Goal: Task Accomplishment & Management: Complete application form

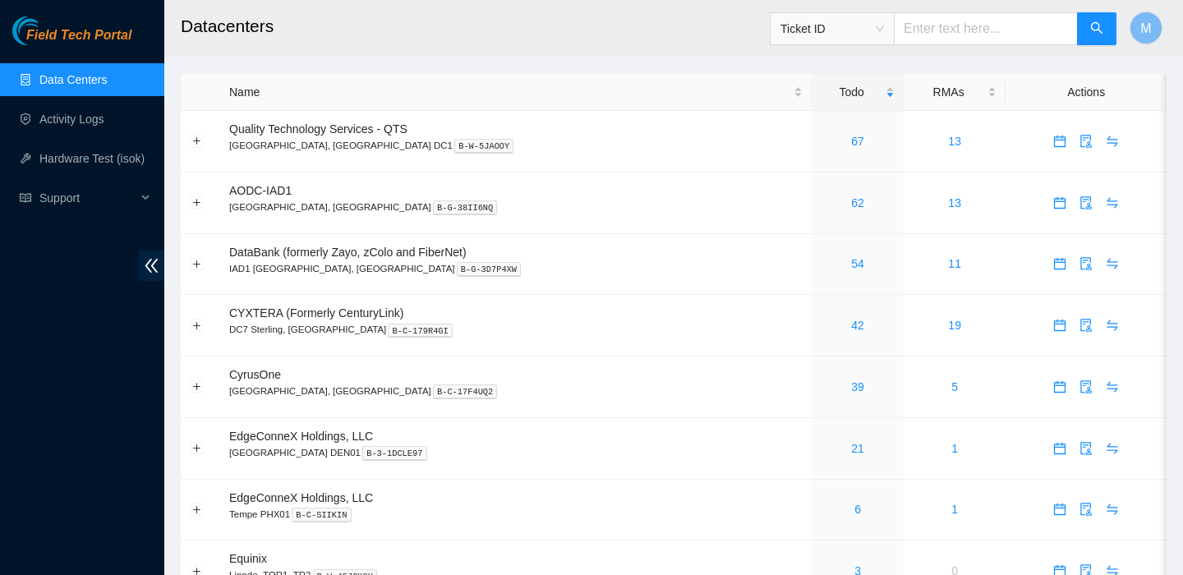
click at [90, 86] on link "Data Centers" at bounding box center [72, 79] width 67 height 13
click at [81, 113] on link "Activity Logs" at bounding box center [71, 119] width 65 height 13
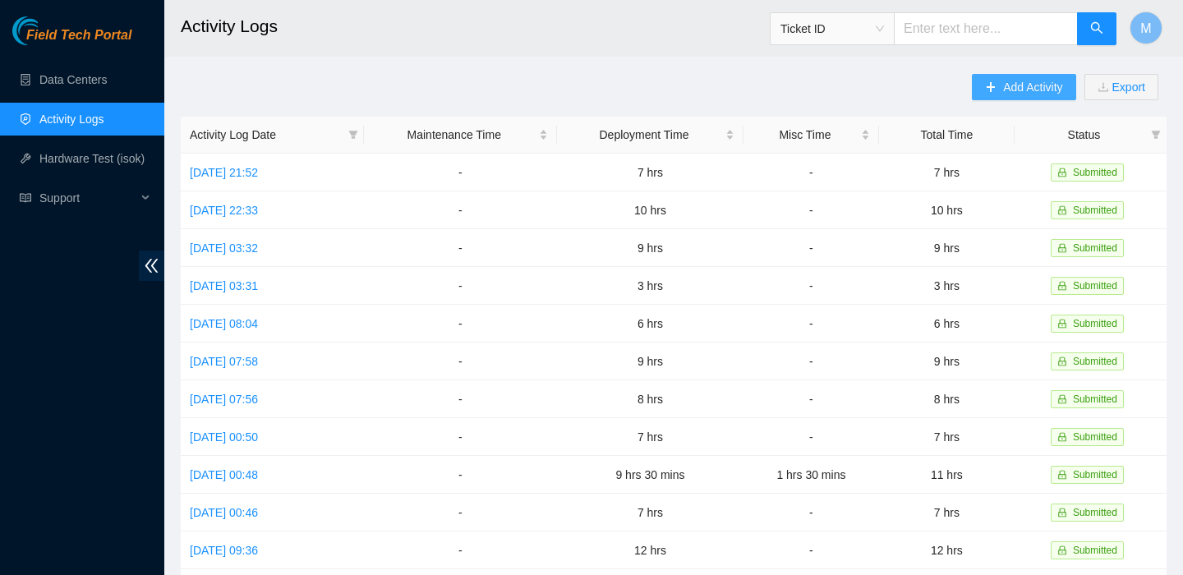
click at [1003, 90] on span "Add Activity" at bounding box center [1032, 87] width 59 height 18
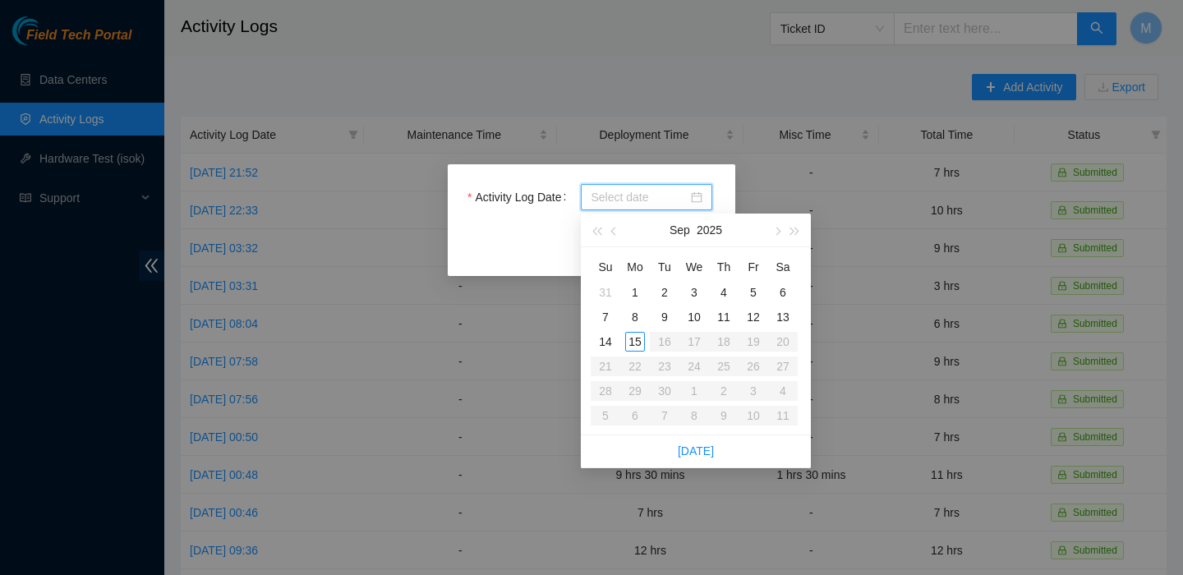
click at [678, 200] on input "Activity Log Date" at bounding box center [639, 197] width 97 height 18
type input "2025-09-08"
click at [629, 313] on div "8" at bounding box center [635, 317] width 20 height 20
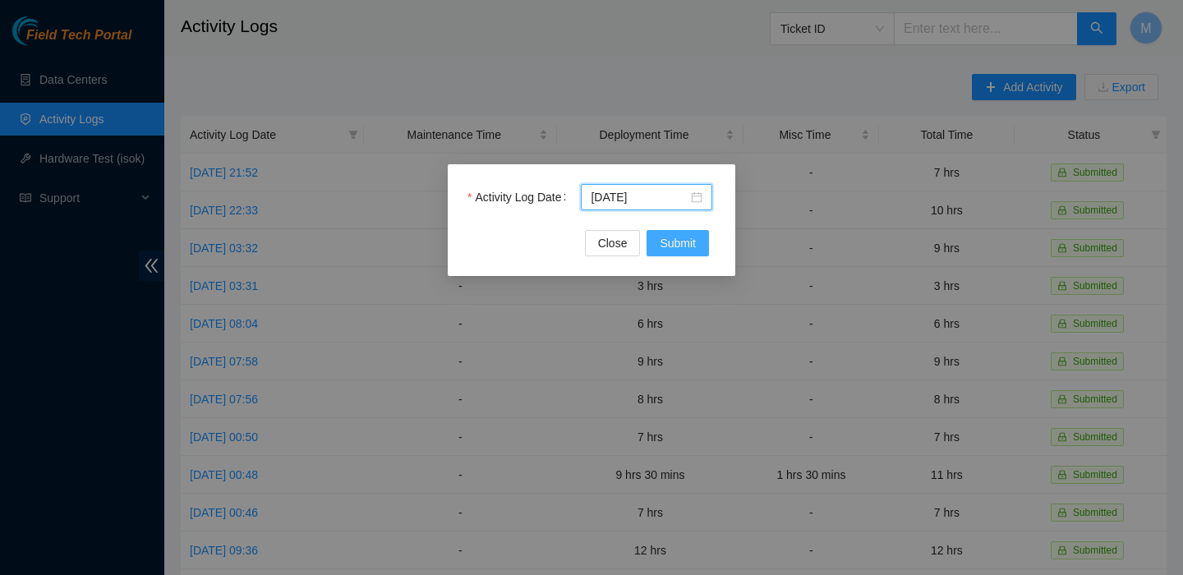
click at [667, 248] on span "Submit" at bounding box center [678, 243] width 36 height 18
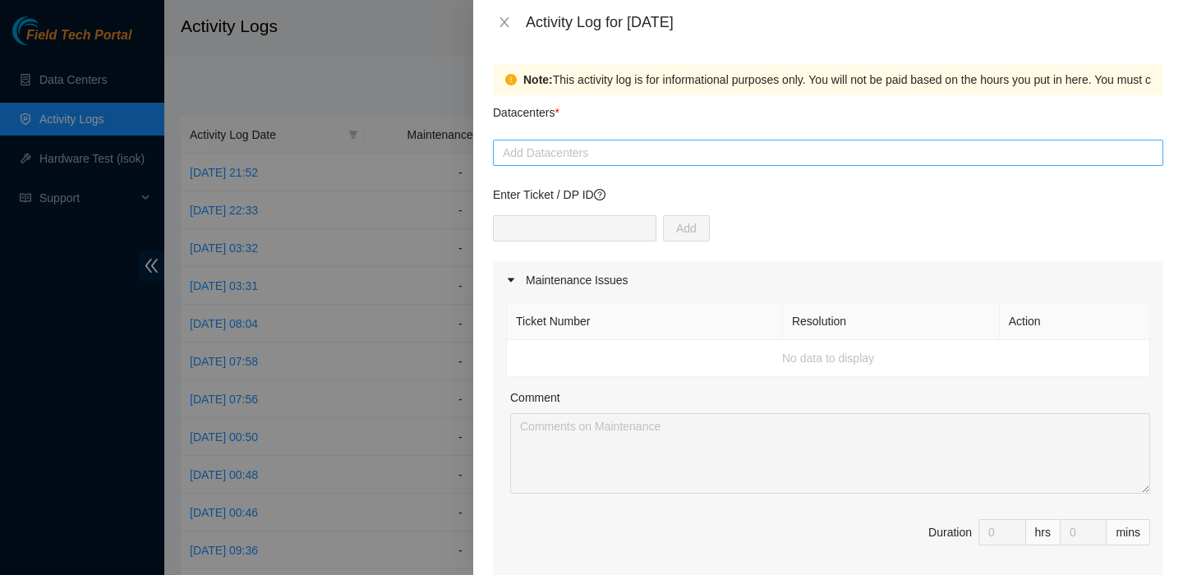
click at [555, 160] on div at bounding box center [828, 153] width 662 height 20
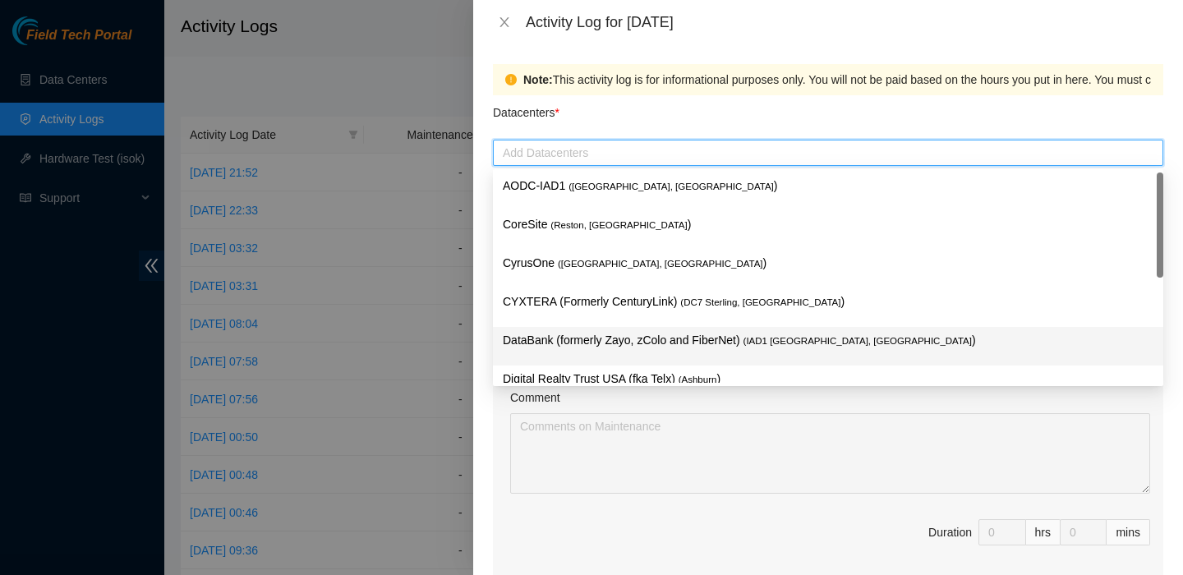
click at [560, 333] on p "DataBank (formerly Zayo, zColo and FiberNet) ( IAD1 Ashburn, VA )" at bounding box center [828, 340] width 651 height 19
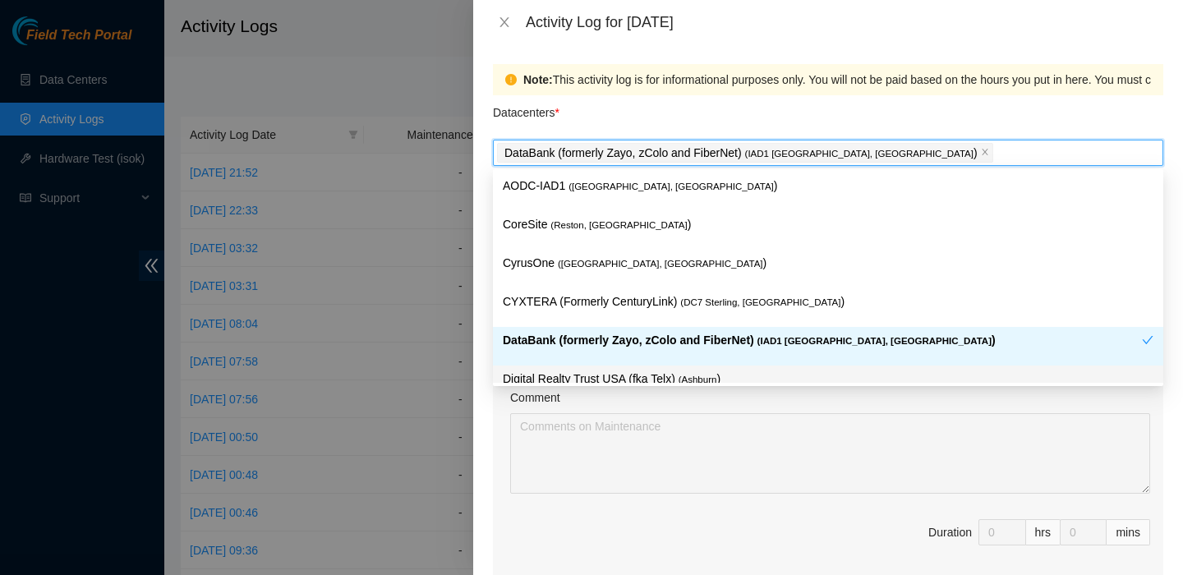
click at [481, 424] on div "Note: This activity log is for informational purposes only. You will not be pai…" at bounding box center [828, 309] width 710 height 531
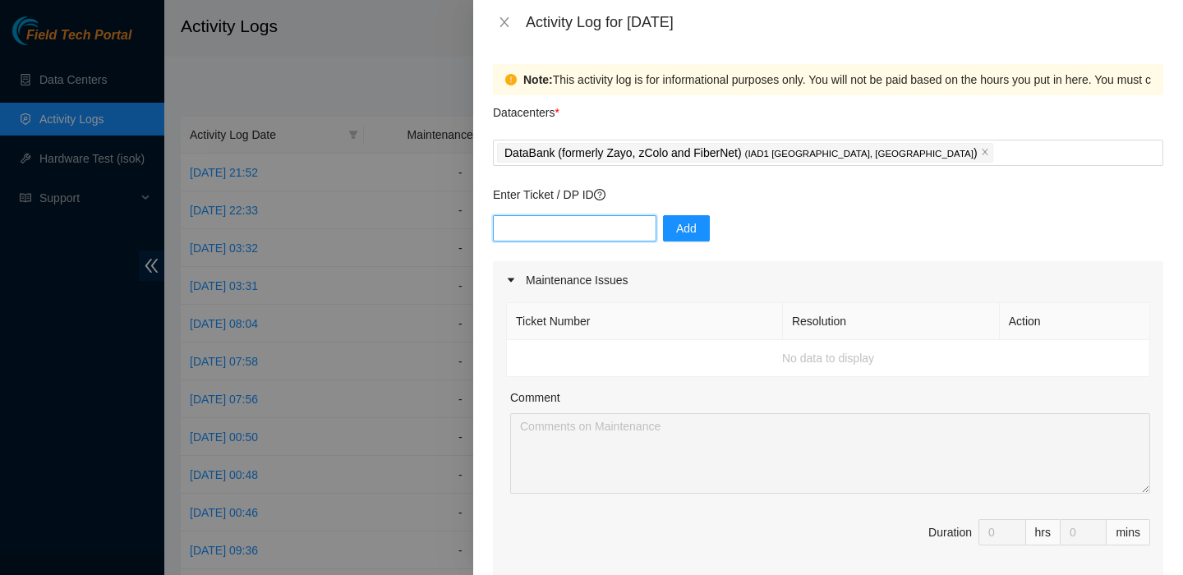
click at [582, 227] on input "text" at bounding box center [574, 228] width 163 height 26
paste input "DP83345"
type input "DP83345"
click at [683, 237] on button "Add" at bounding box center [686, 228] width 47 height 26
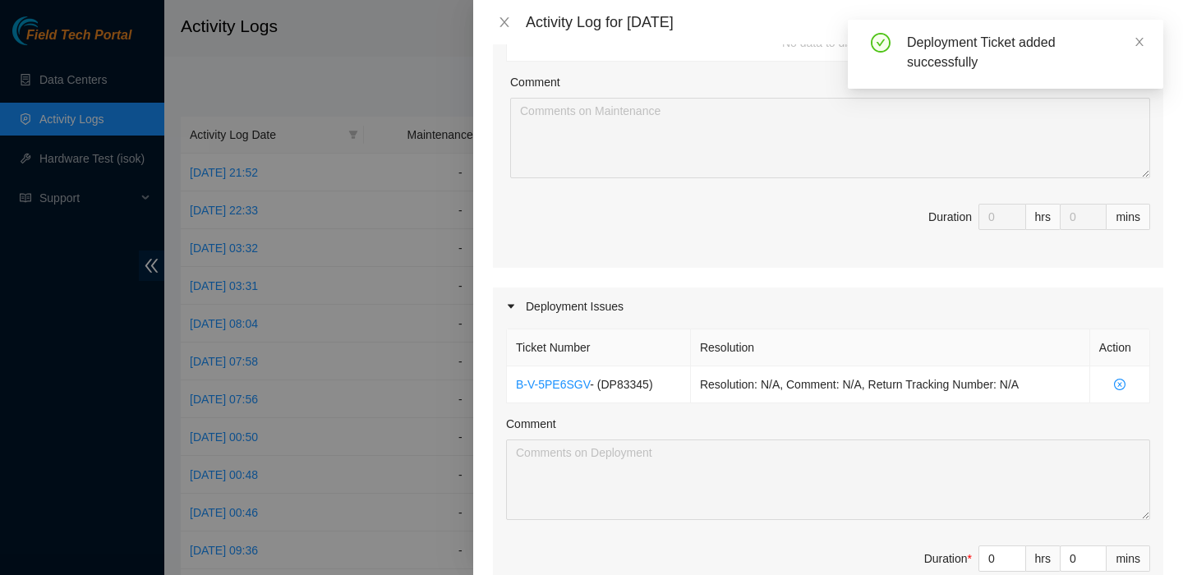
scroll to position [347, 0]
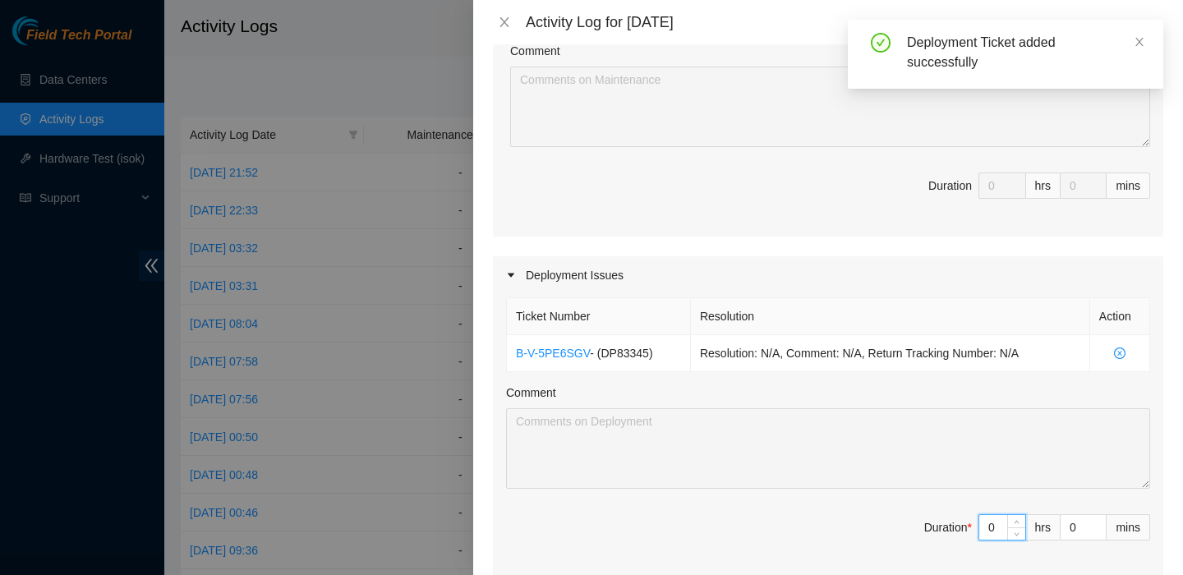
click at [996, 515] on input "0" at bounding box center [1002, 527] width 46 height 25
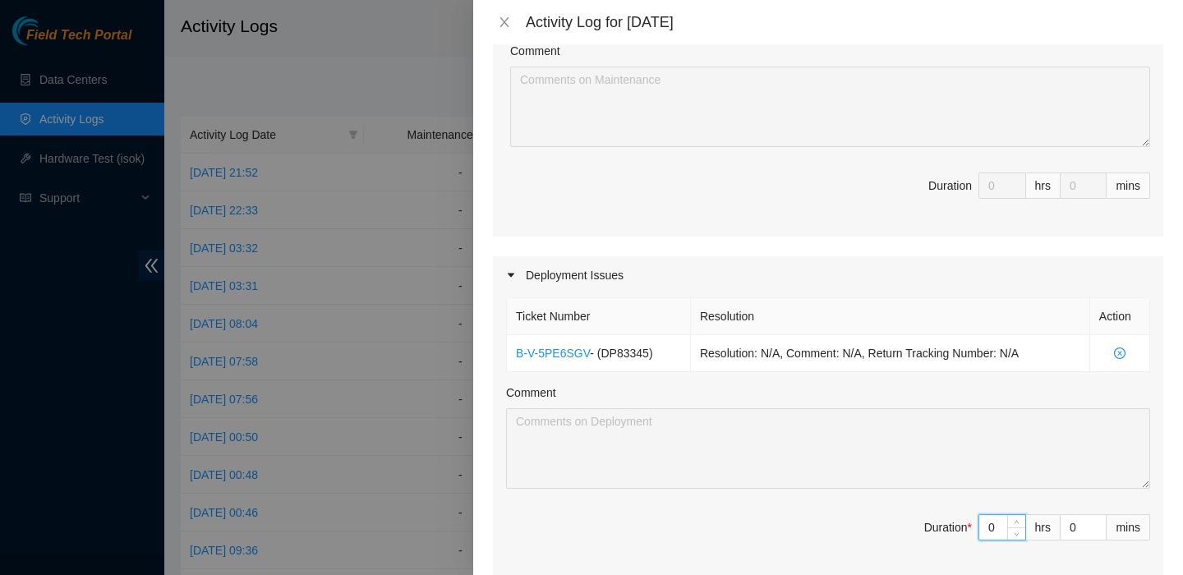
type input "6"
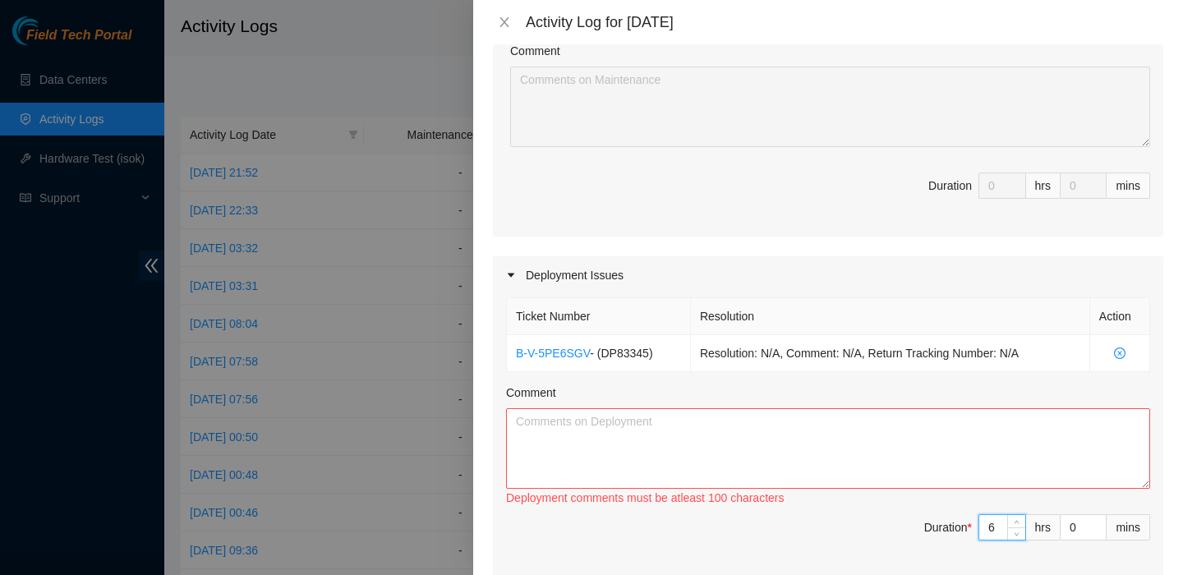
type input "6"
click at [558, 463] on textarea "Comment" at bounding box center [828, 448] width 644 height 81
paste textarea "DP83345"
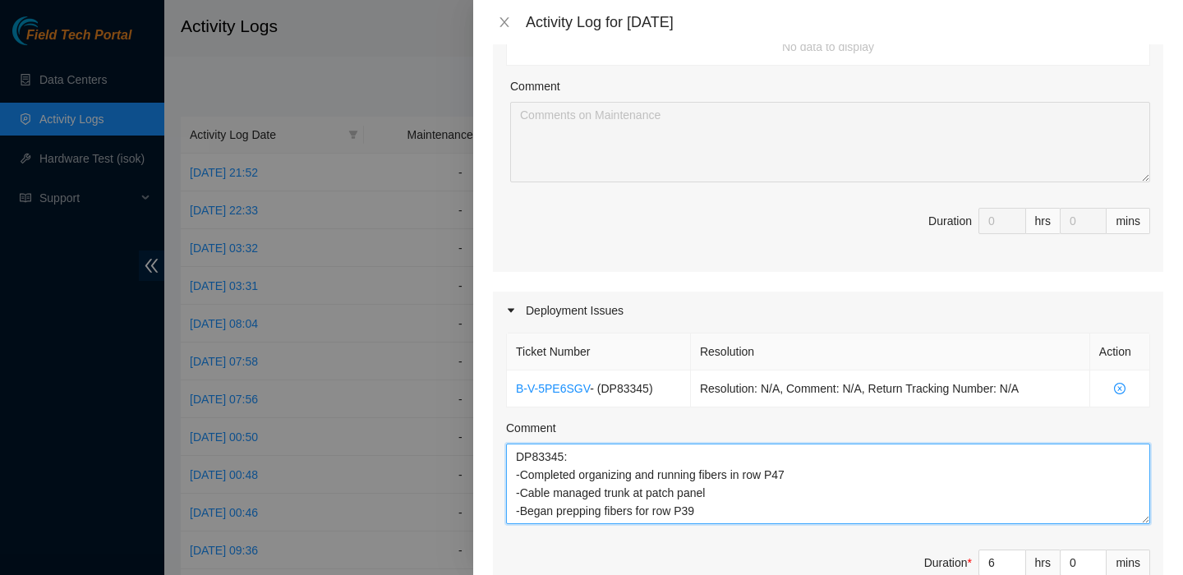
scroll to position [780, 0]
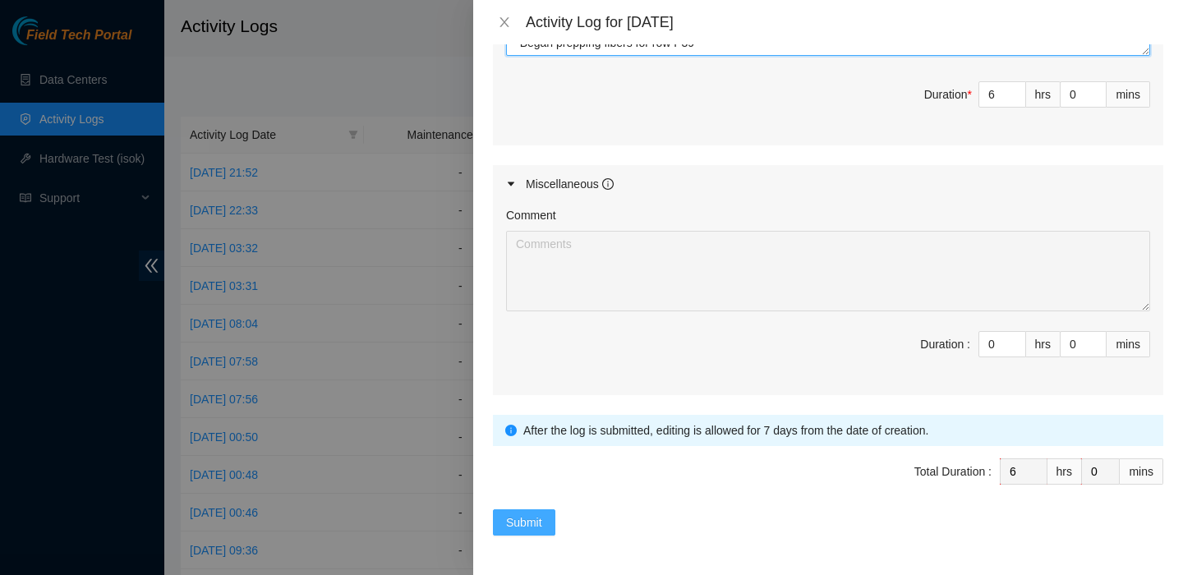
type textarea "DP83345: -Completed organizing and running fibers in row P47 -Cable managed tru…"
click at [517, 525] on span "Submit" at bounding box center [524, 522] width 36 height 18
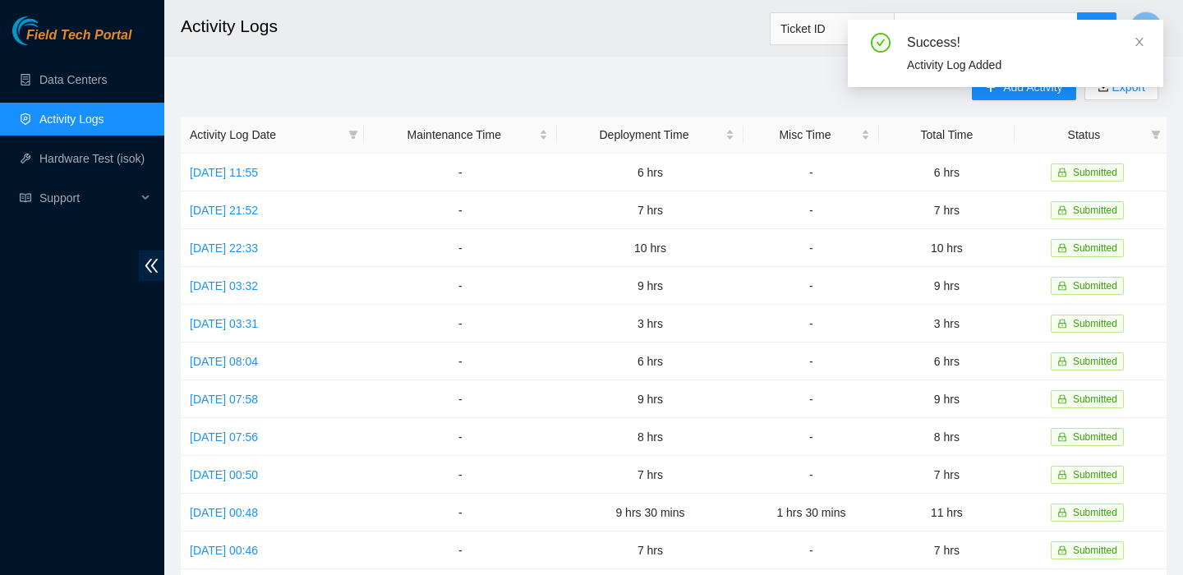
drag, startPoint x: 963, startPoint y: 36, endPoint x: 1182, endPoint y: 40, distance: 219.4
click at [964, 36] on div "Success!" at bounding box center [1025, 43] width 237 height 20
click at [1138, 40] on icon "close" at bounding box center [1139, 42] width 8 height 8
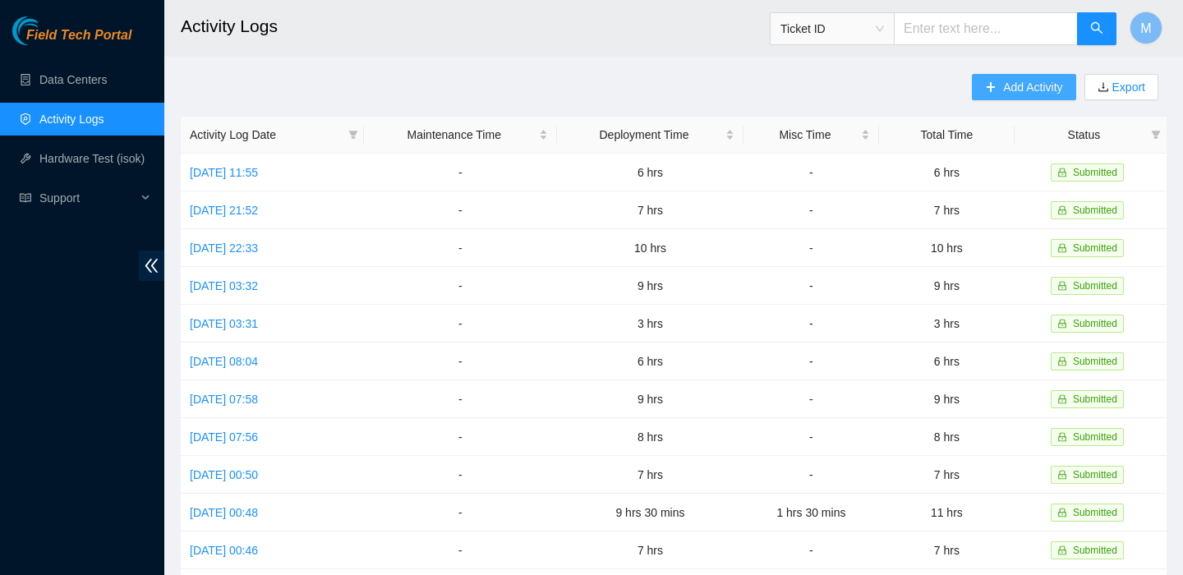
click at [1015, 90] on span "Add Activity" at bounding box center [1032, 87] width 59 height 18
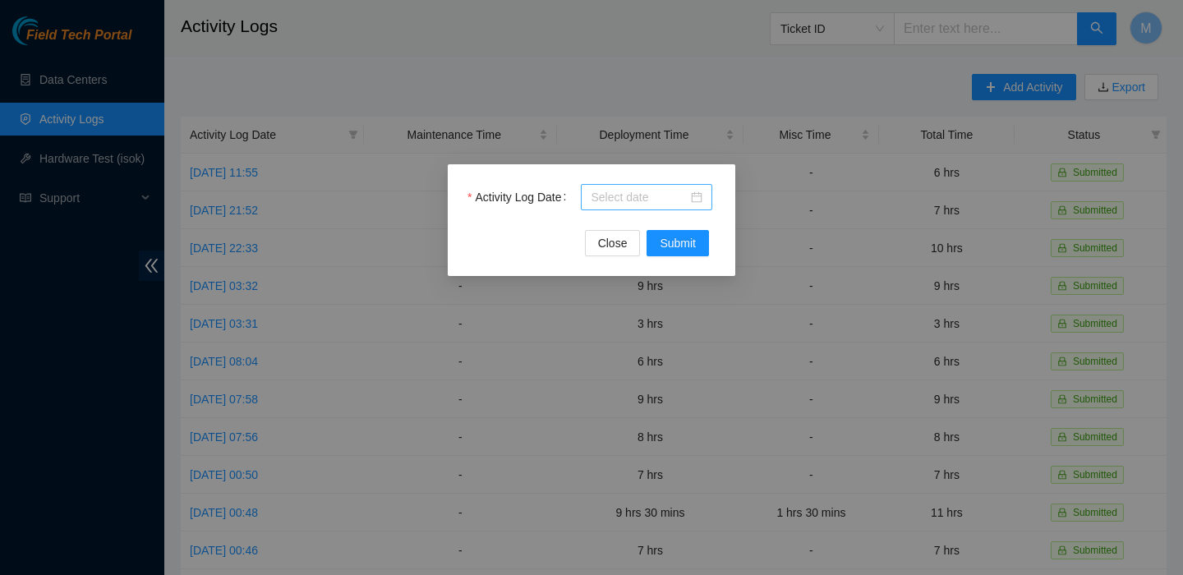
click at [689, 195] on div at bounding box center [647, 197] width 112 height 18
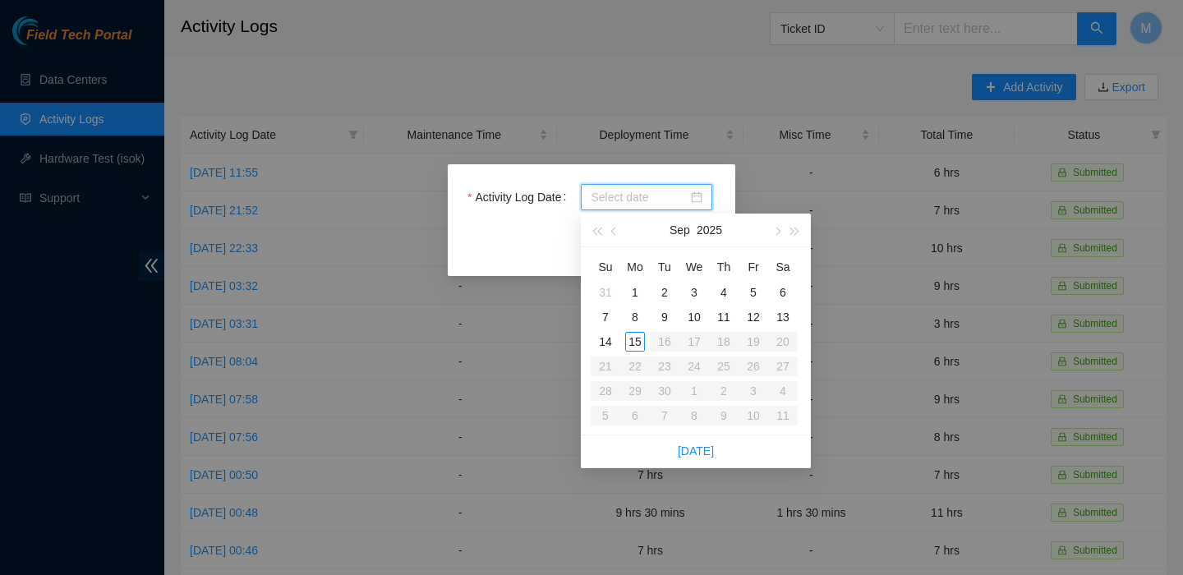
type input "2025-09-12"
type input "2025-09-11"
type input "2025-09-09"
click at [664, 311] on div "9" at bounding box center [665, 317] width 20 height 20
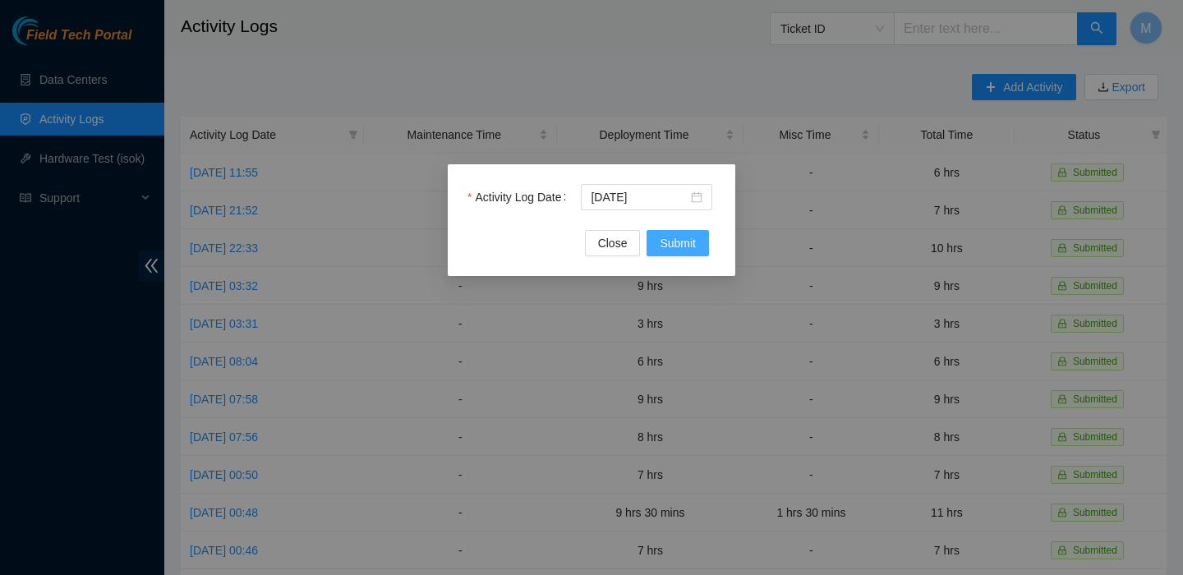
click at [679, 243] on span "Submit" at bounding box center [678, 243] width 36 height 18
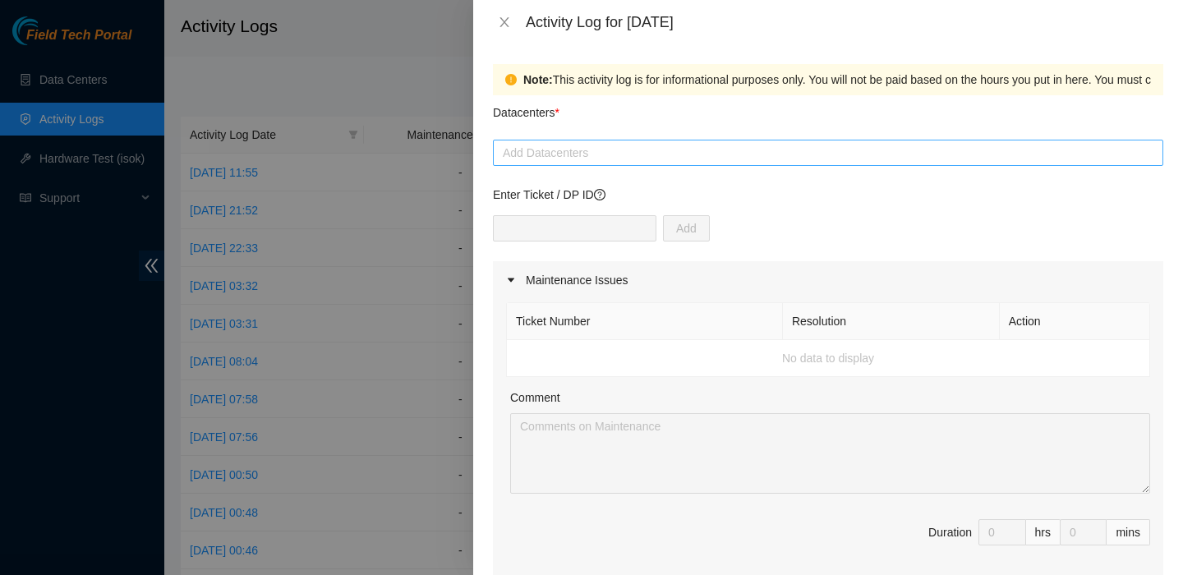
click at [624, 159] on div at bounding box center [828, 153] width 662 height 20
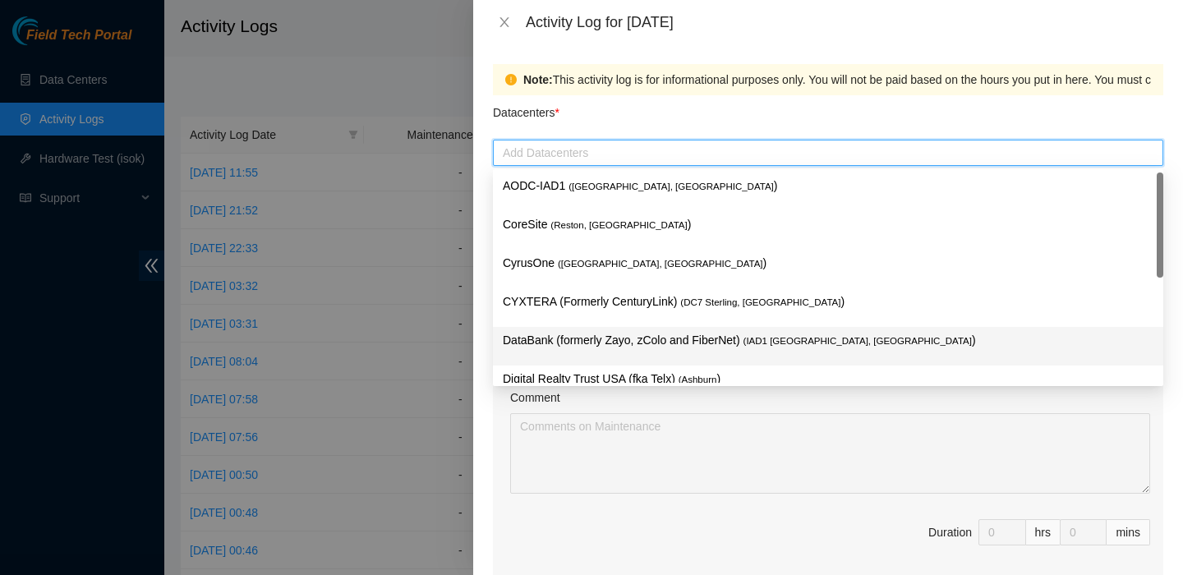
click at [572, 334] on p "DataBank (formerly Zayo, zColo and FiberNet) ( IAD1 Ashburn, VA )" at bounding box center [828, 340] width 651 height 19
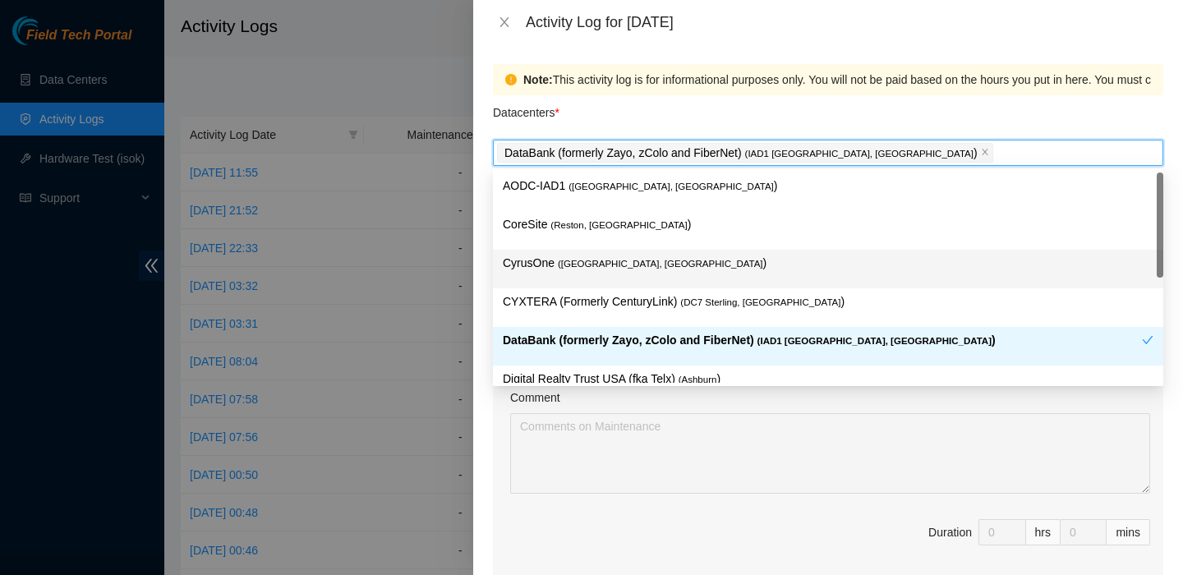
click at [486, 269] on div "Note: This activity log is for informational purposes only. You will not be pai…" at bounding box center [828, 309] width 710 height 531
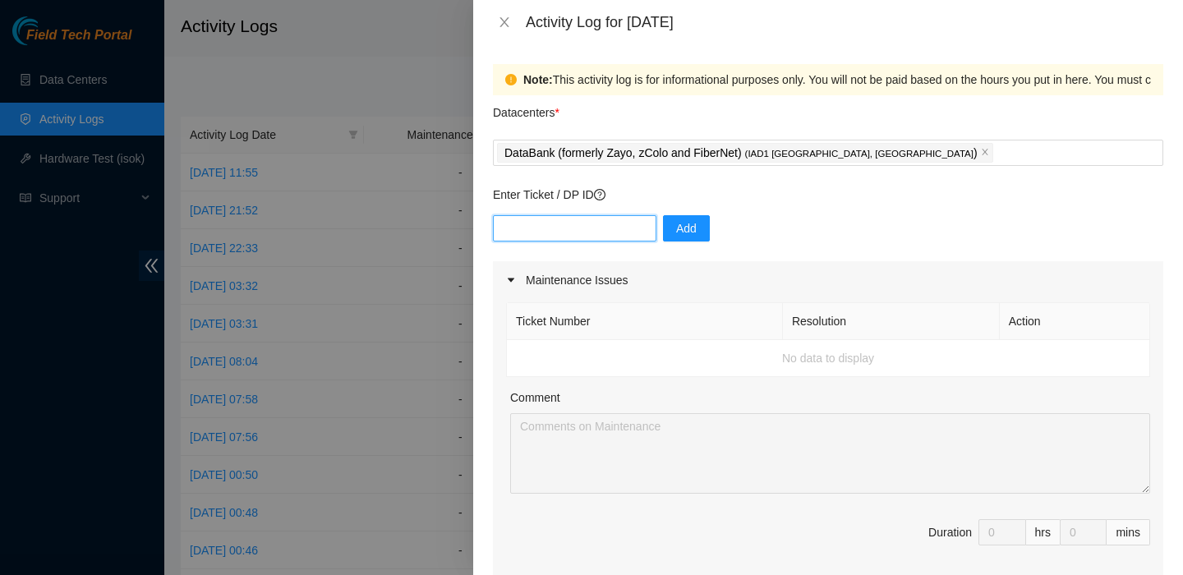
click at [533, 232] on input "text" at bounding box center [574, 228] width 163 height 26
paste input "DP83345"
type input "DP83345"
click at [676, 229] on span "Add" at bounding box center [686, 228] width 21 height 18
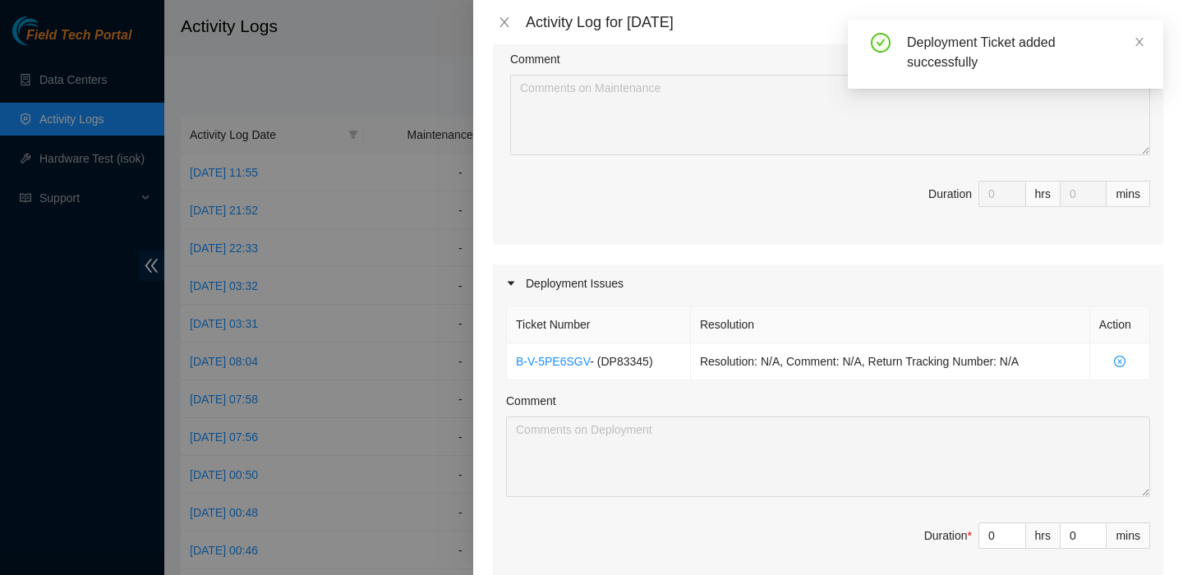
scroll to position [339, 0]
click at [993, 528] on input "0" at bounding box center [1002, 534] width 46 height 25
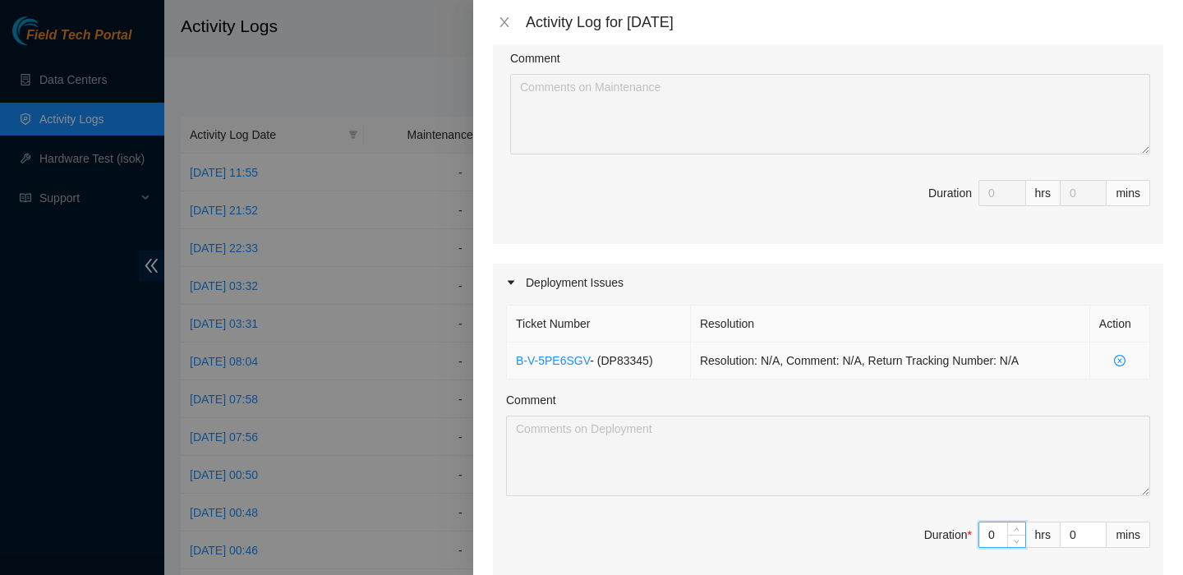
type input "8"
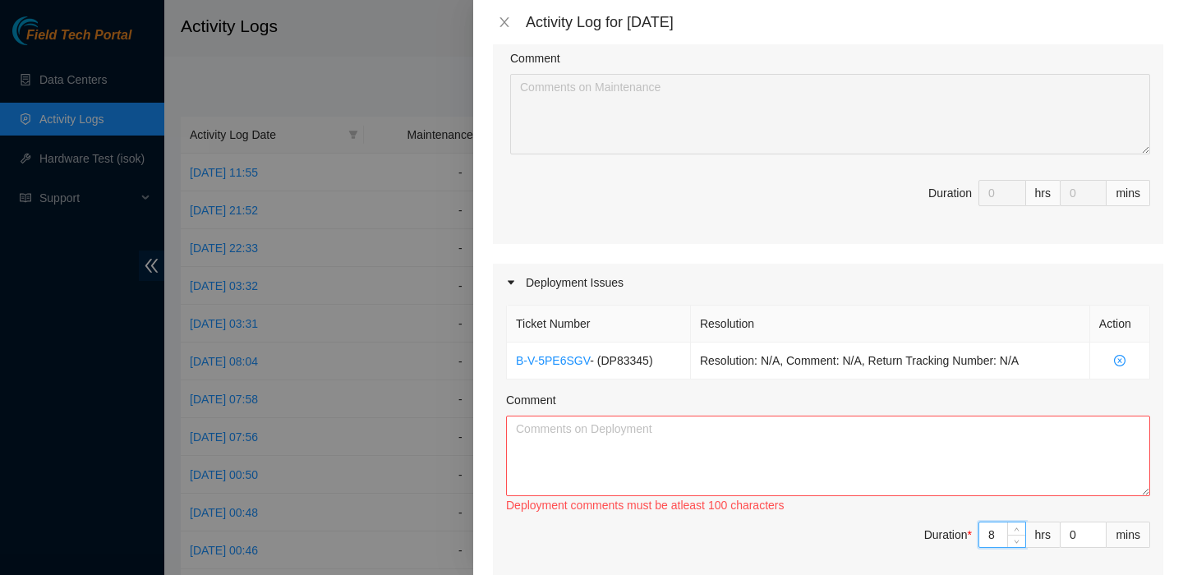
type input "8"
click at [726, 431] on textarea "Comment" at bounding box center [828, 456] width 644 height 81
paste textarea "DP83345"
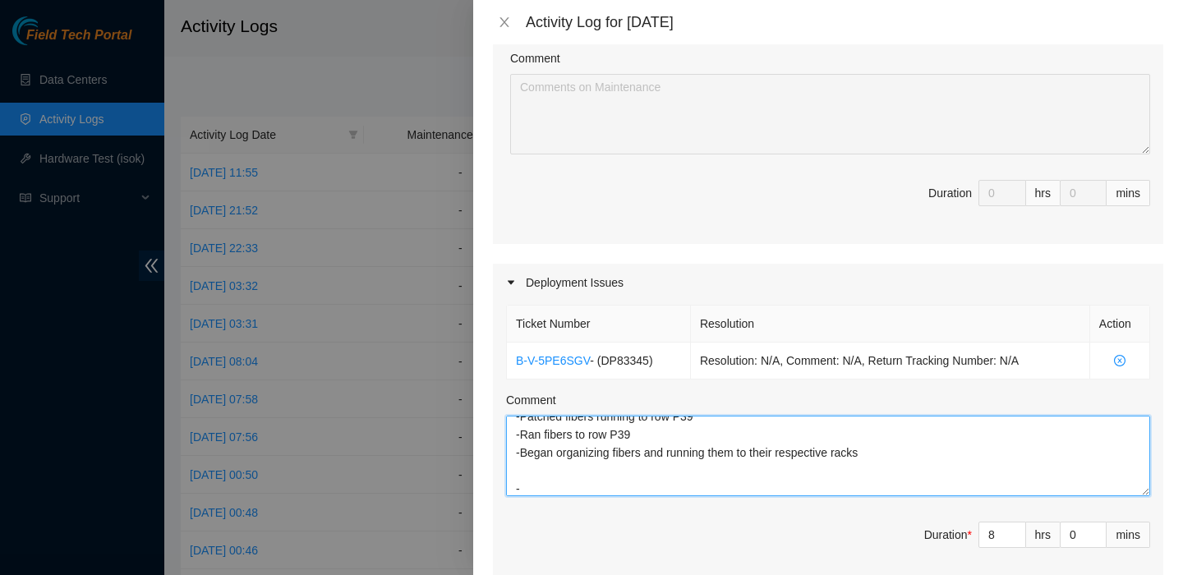
scroll to position [0, 0]
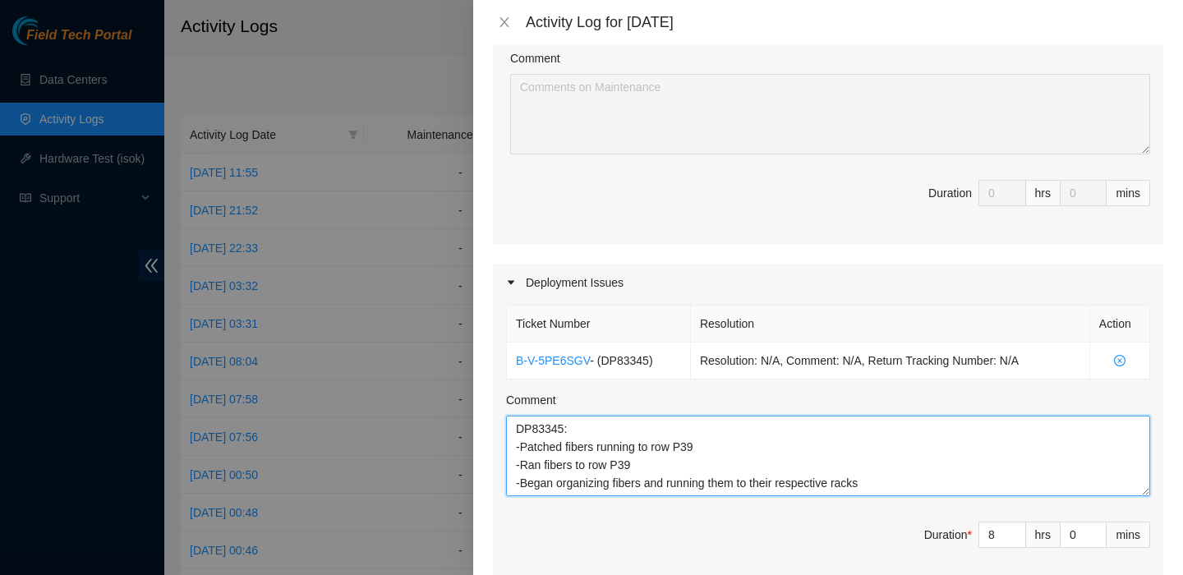
drag, startPoint x: 603, startPoint y: 487, endPoint x: 456, endPoint y: 332, distance: 213.8
click at [456, 332] on div "Activity Log for 09-09-2025 Note: This activity log is for informational purpos…" at bounding box center [591, 287] width 1183 height 575
click at [667, 484] on textarea "DP83345: -Patched fibers running to row P39 -Ran fibers to row P39 -Began organ…" at bounding box center [828, 456] width 644 height 81
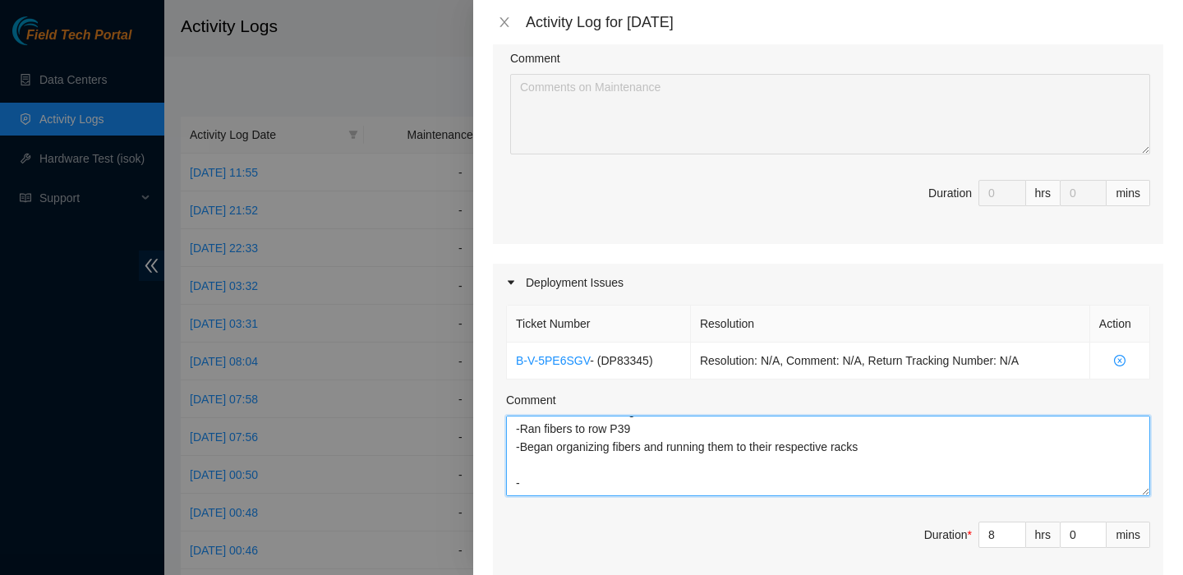
drag, startPoint x: 891, startPoint y: 452, endPoint x: 452, endPoint y: 427, distance: 440.2
click at [452, 427] on div "Activity Log for 09-09-2025 Note: This activity log is for informational purpos…" at bounding box center [591, 287] width 1183 height 575
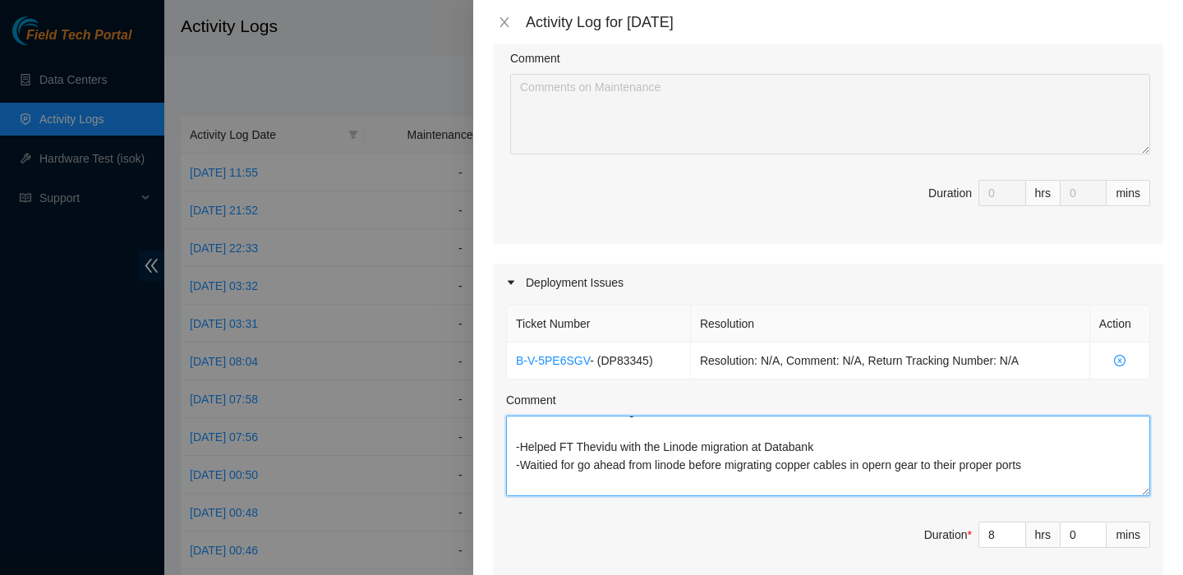
click at [548, 466] on textarea "DP83345: -Patched fibers running to row P39 -Helped FT Thevidu with the Linode …" at bounding box center [828, 456] width 644 height 81
click at [898, 463] on textarea "DP83345: -Patched fibers running to row P39 -Helped FT Thevidu with the Linode …" at bounding box center [828, 456] width 644 height 81
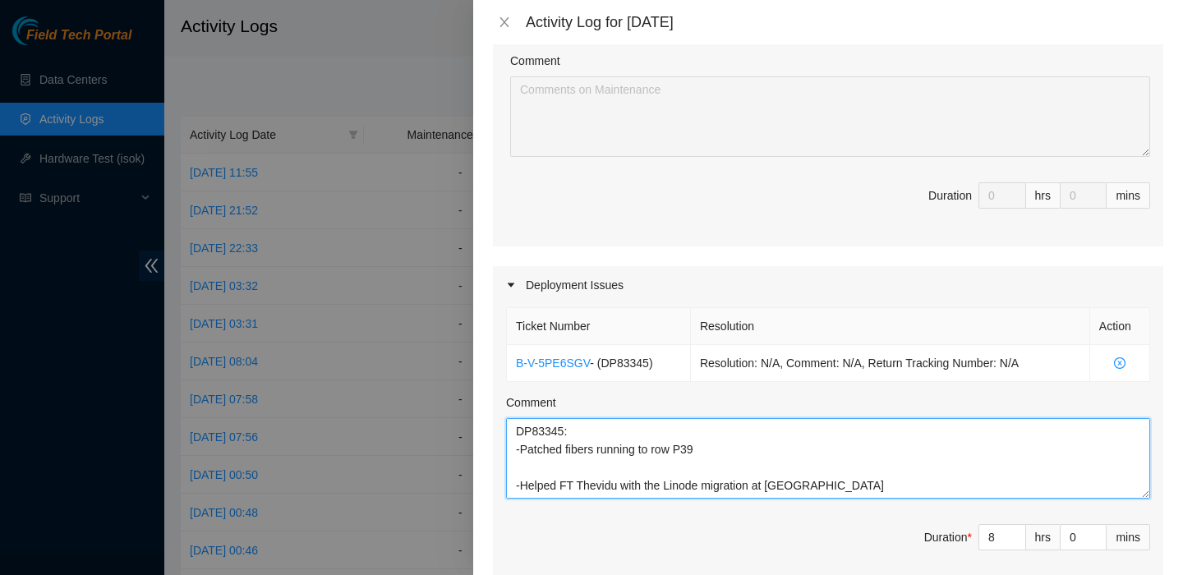
scroll to position [54, 0]
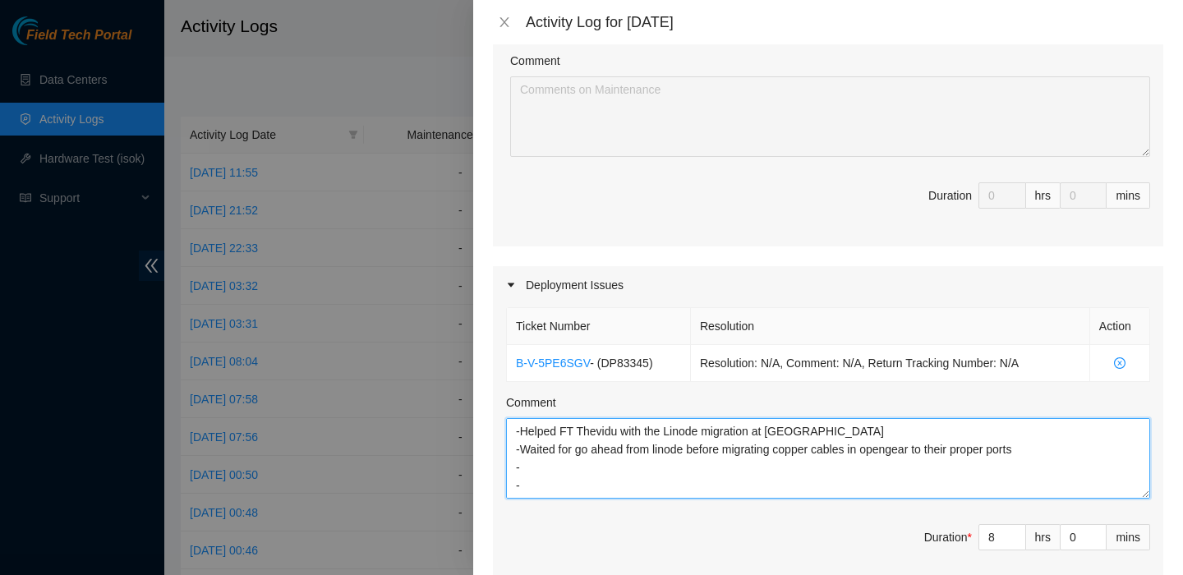
click at [584, 481] on textarea "DP83345: -Patched fibers running to row P39 -Helped FT Thevidu with the Linode …" at bounding box center [828, 458] width 644 height 81
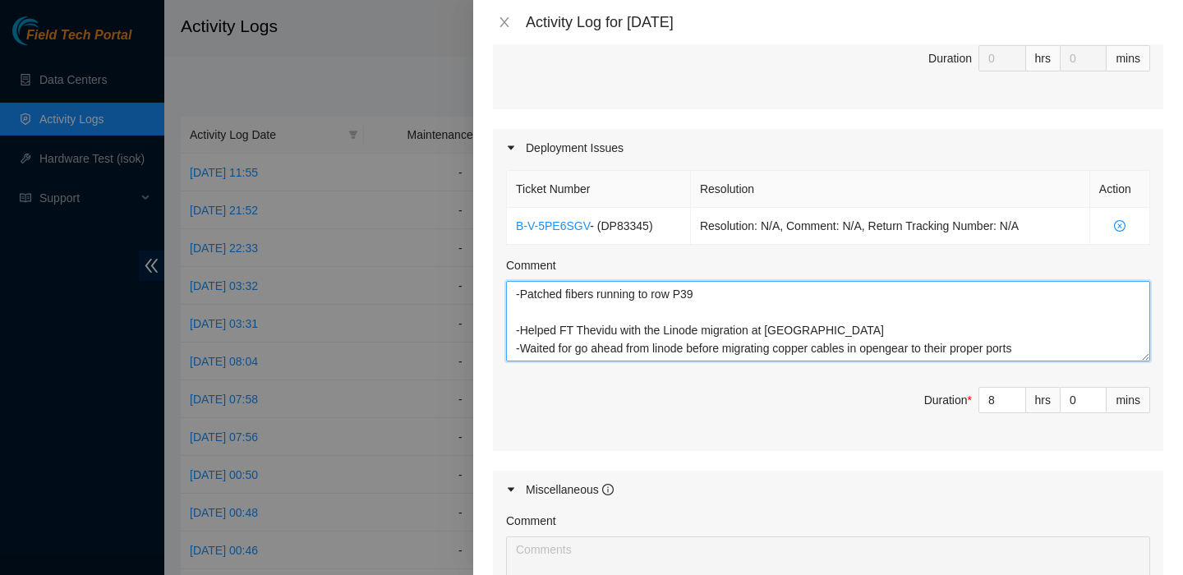
scroll to position [780, 0]
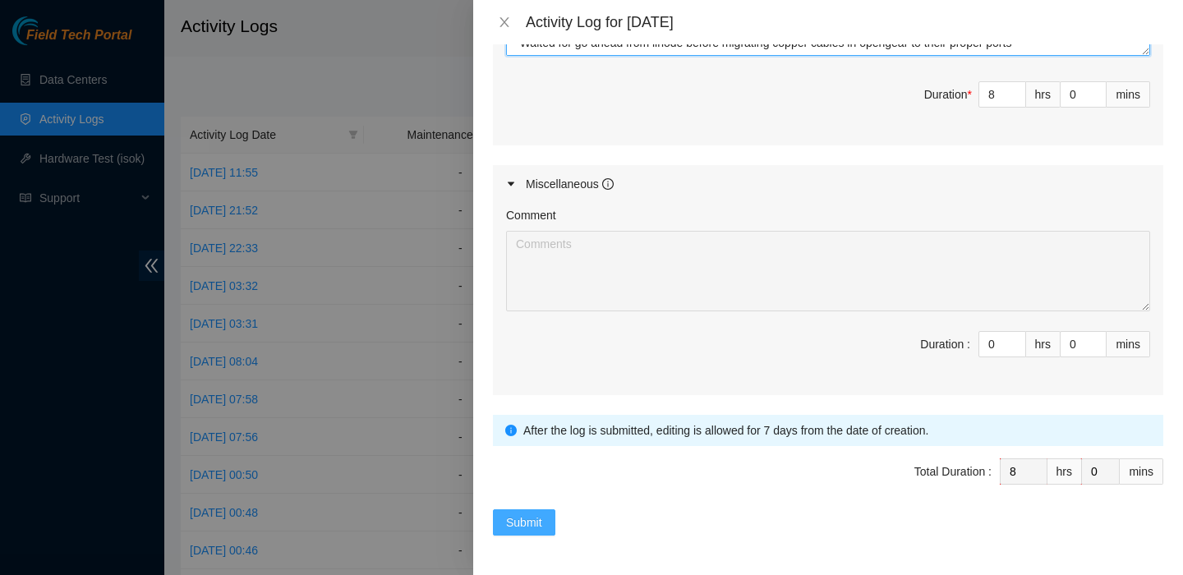
type textarea "DP83345: -Patched fibers running to row P39 -Helped FT Thevidu with the Linode …"
click at [506, 521] on span "Submit" at bounding box center [524, 522] width 36 height 18
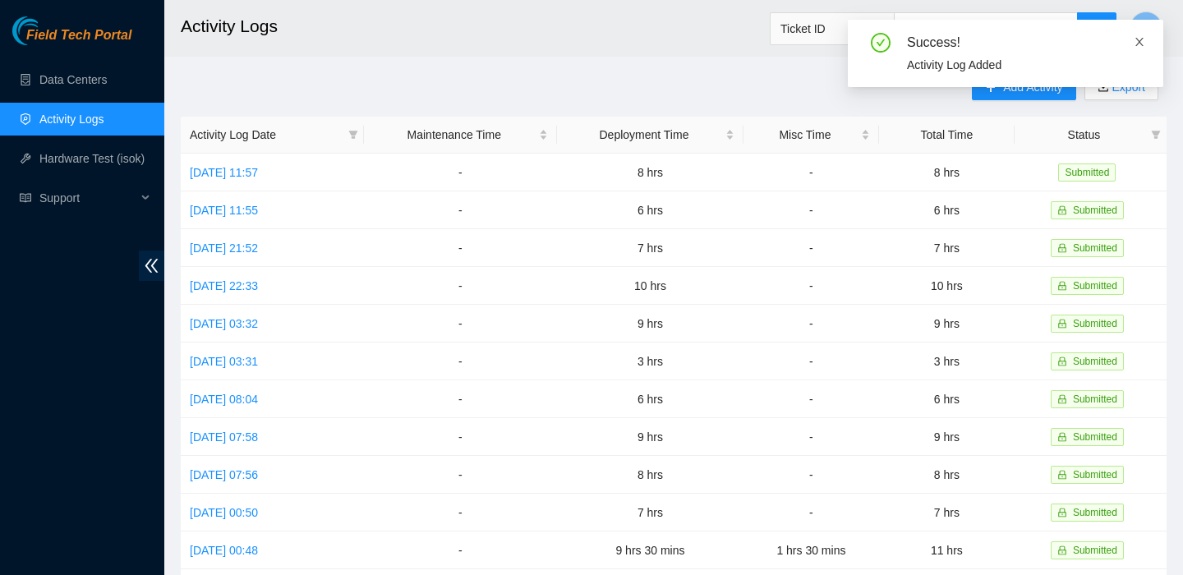
click at [1137, 46] on icon "close" at bounding box center [1140, 42] width 12 height 12
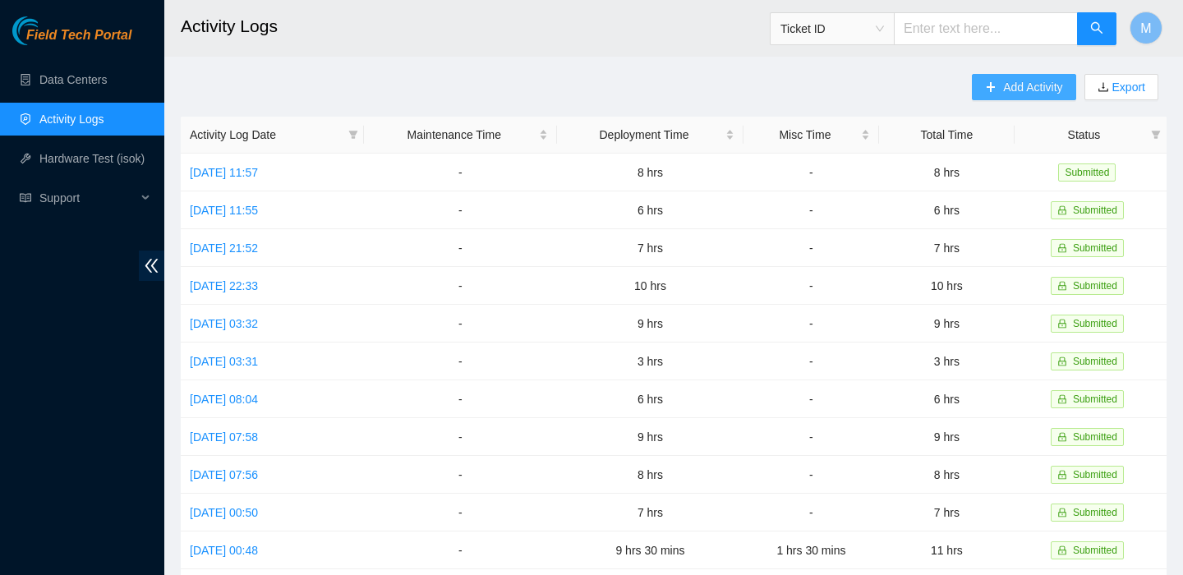
click at [1035, 83] on span "Add Activity" at bounding box center [1032, 87] width 59 height 18
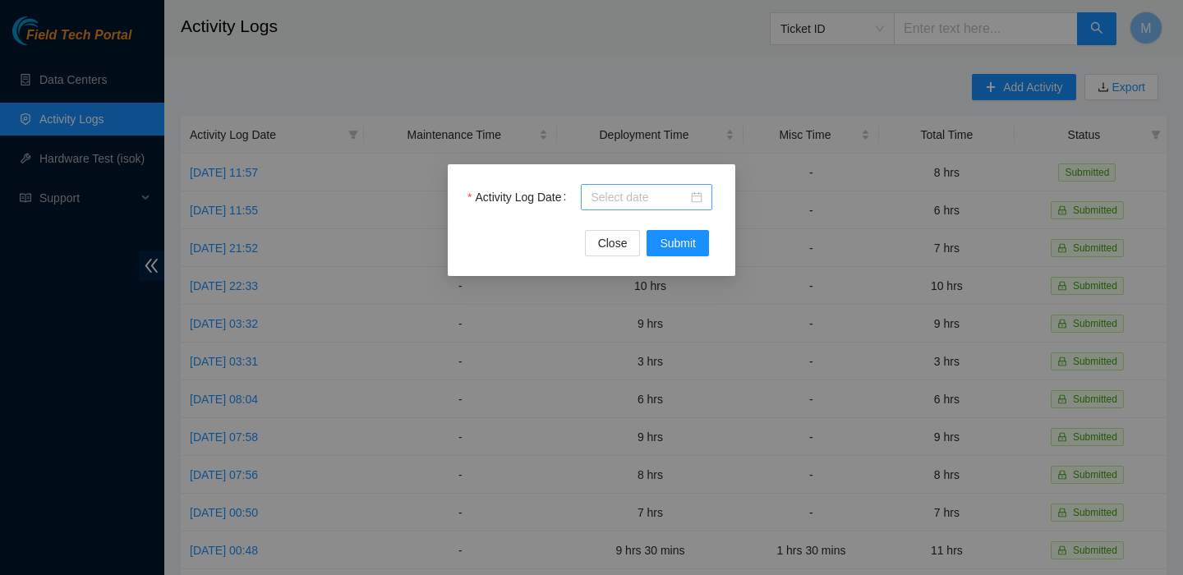
click at [641, 184] on div at bounding box center [646, 197] width 131 height 26
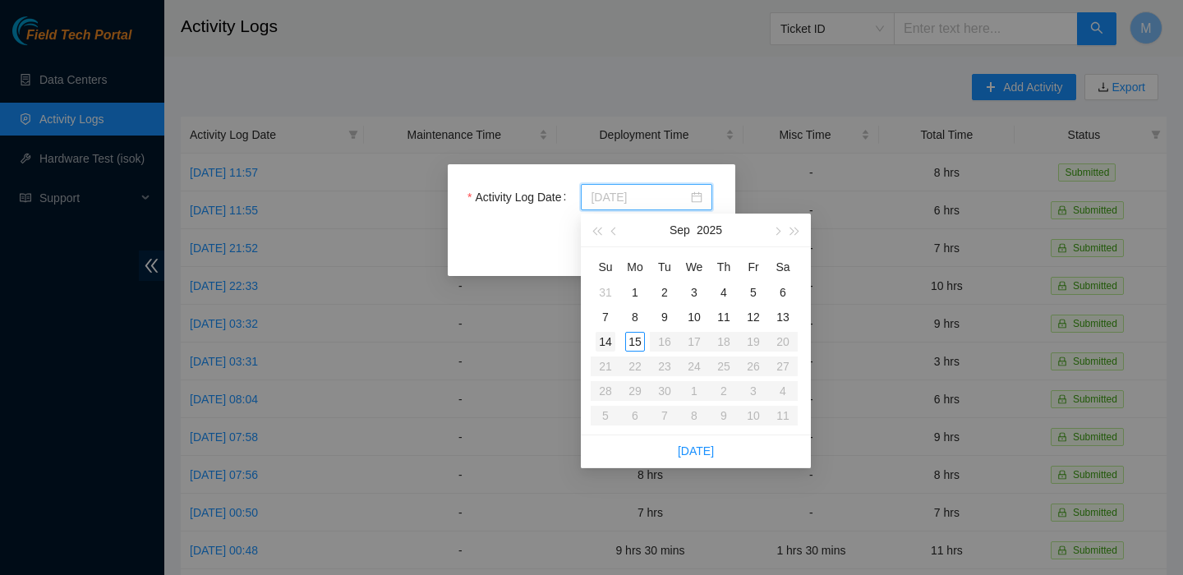
type input "2025-09-14"
click at [606, 339] on div "14" at bounding box center [606, 342] width 20 height 20
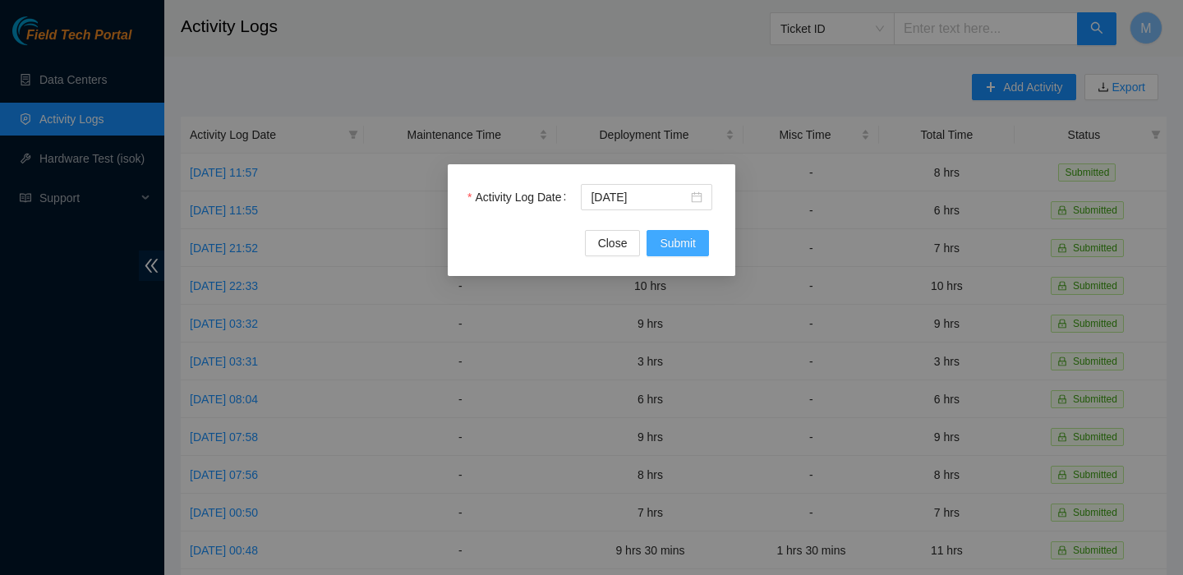
click at [678, 250] on span "Submit" at bounding box center [678, 243] width 36 height 18
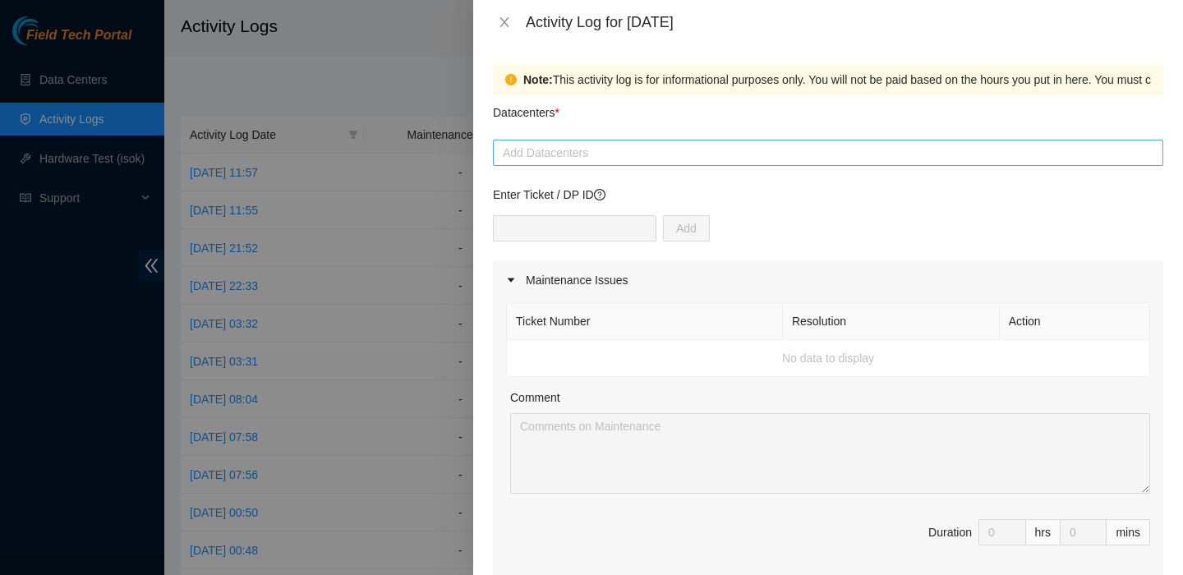
click at [661, 150] on div at bounding box center [828, 153] width 662 height 20
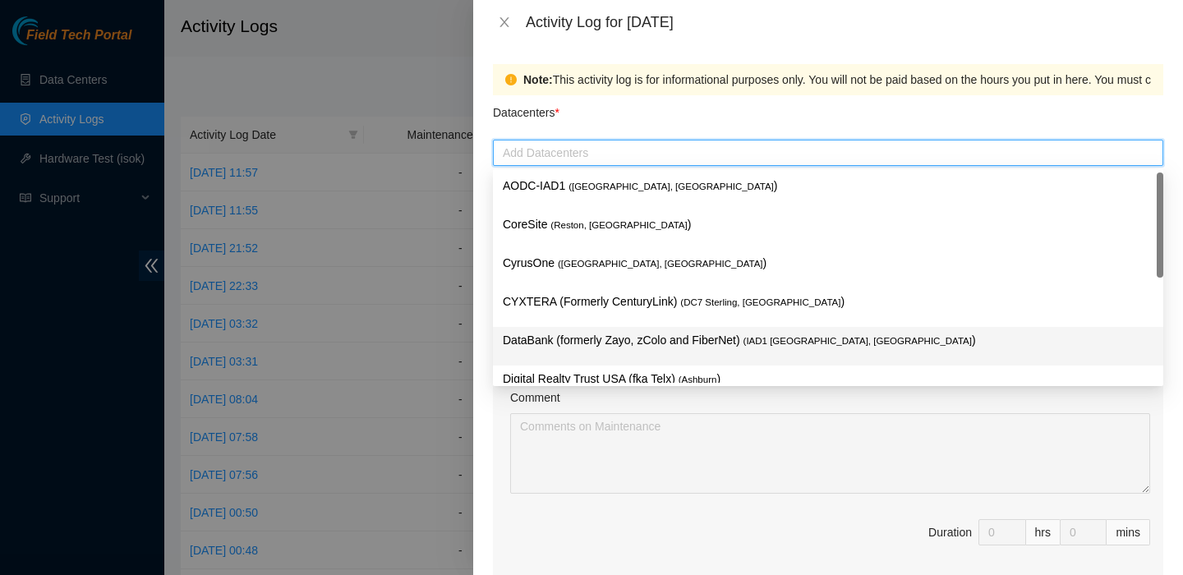
click at [558, 330] on div "DataBank (formerly Zayo, zColo and FiberNet) ( IAD1 Ashburn, VA )" at bounding box center [828, 346] width 670 height 39
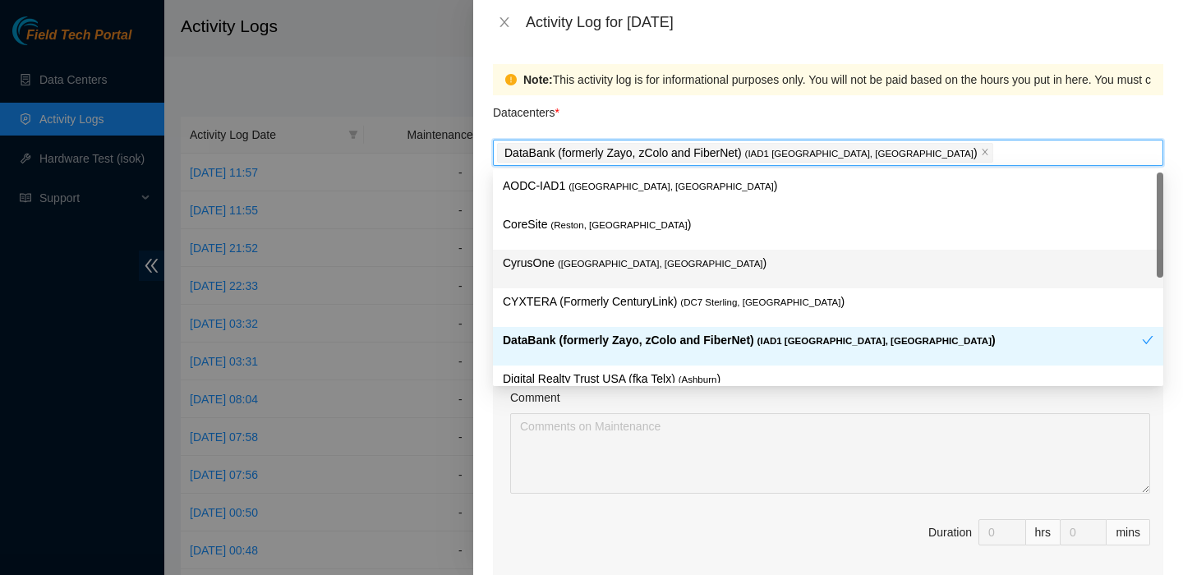
click at [473, 287] on div "Note: This activity log is for informational purposes only. You will not be pai…" at bounding box center [828, 309] width 710 height 531
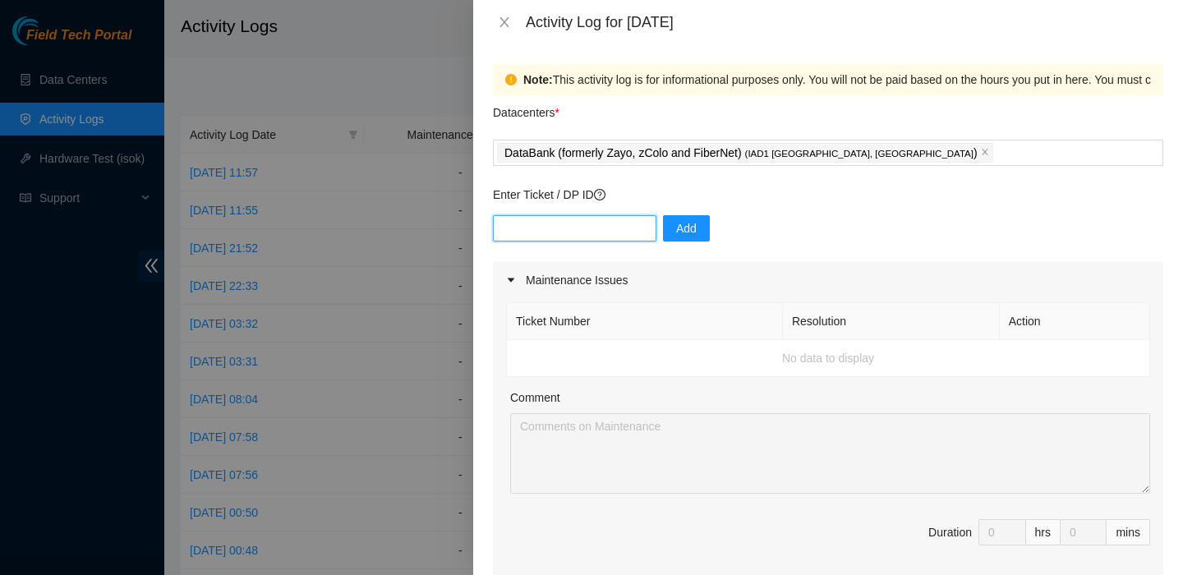
click at [562, 236] on input "text" at bounding box center [574, 228] width 163 height 26
paste input "DP83345"
type input "DP83345"
click at [677, 228] on span "Add" at bounding box center [686, 228] width 21 height 18
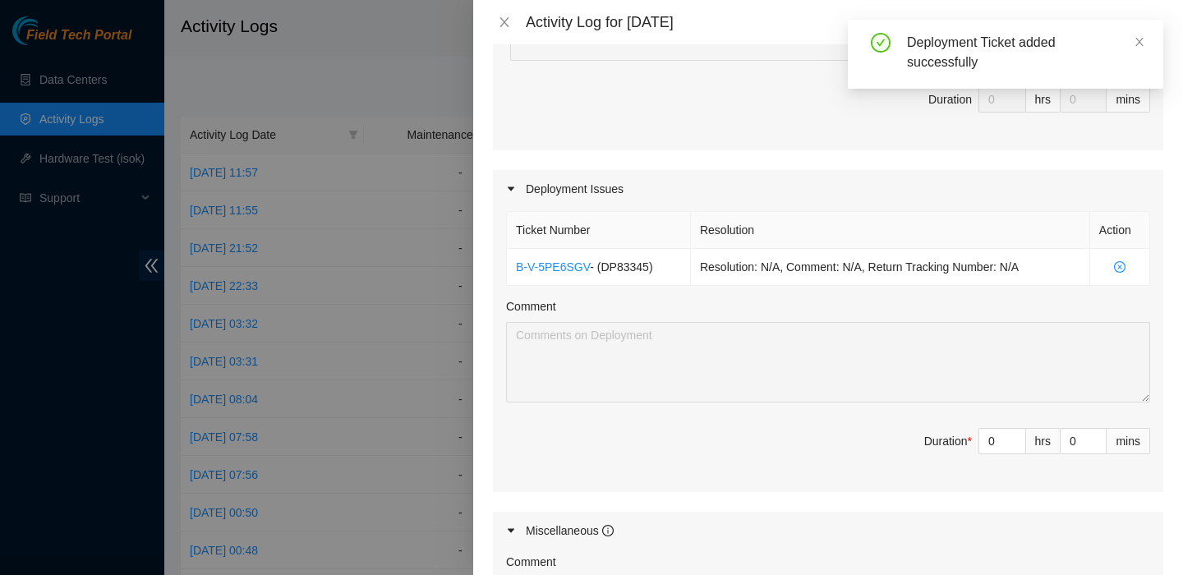
scroll to position [434, 0]
click at [1001, 447] on input "0" at bounding box center [1002, 440] width 46 height 25
type input "6"
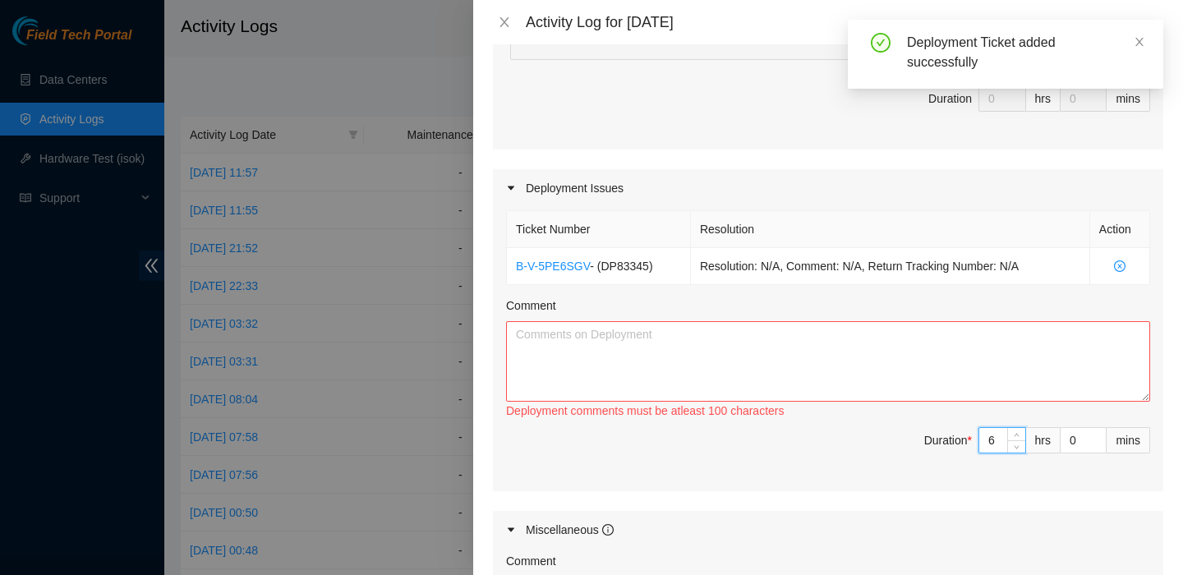
type input "6"
click at [885, 357] on textarea "Comment" at bounding box center [828, 361] width 644 height 81
paste textarea "DP83345"
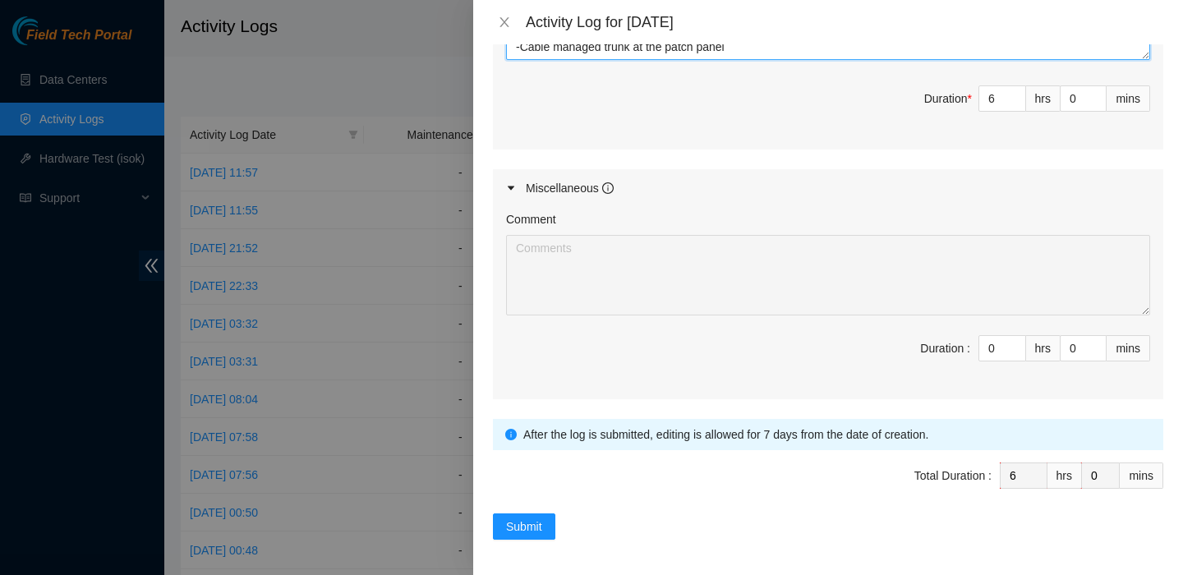
scroll to position [780, 0]
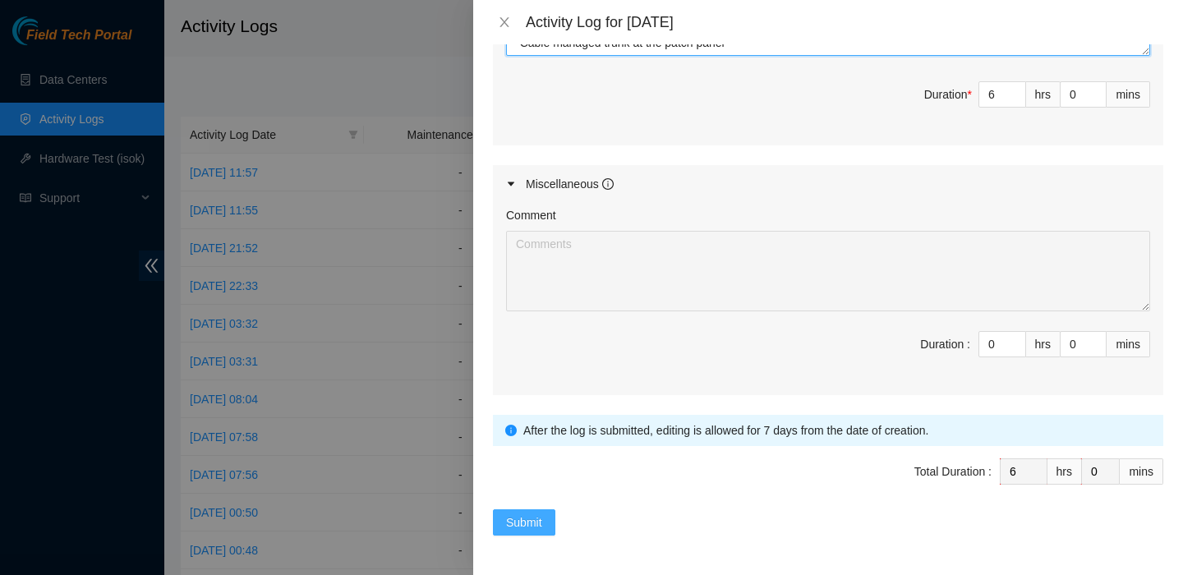
type textarea "DP83345 -Completed organizing cables in row P39 -Ran all fibers to their respec…"
click at [529, 522] on span "Submit" at bounding box center [524, 522] width 36 height 18
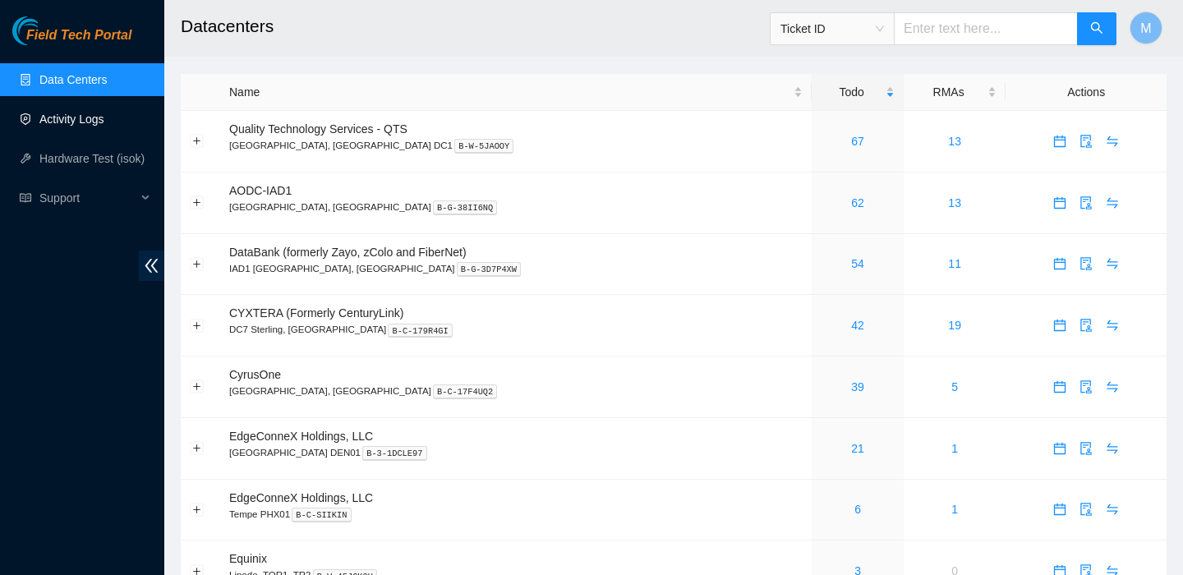
click at [85, 126] on link "Activity Logs" at bounding box center [71, 119] width 65 height 13
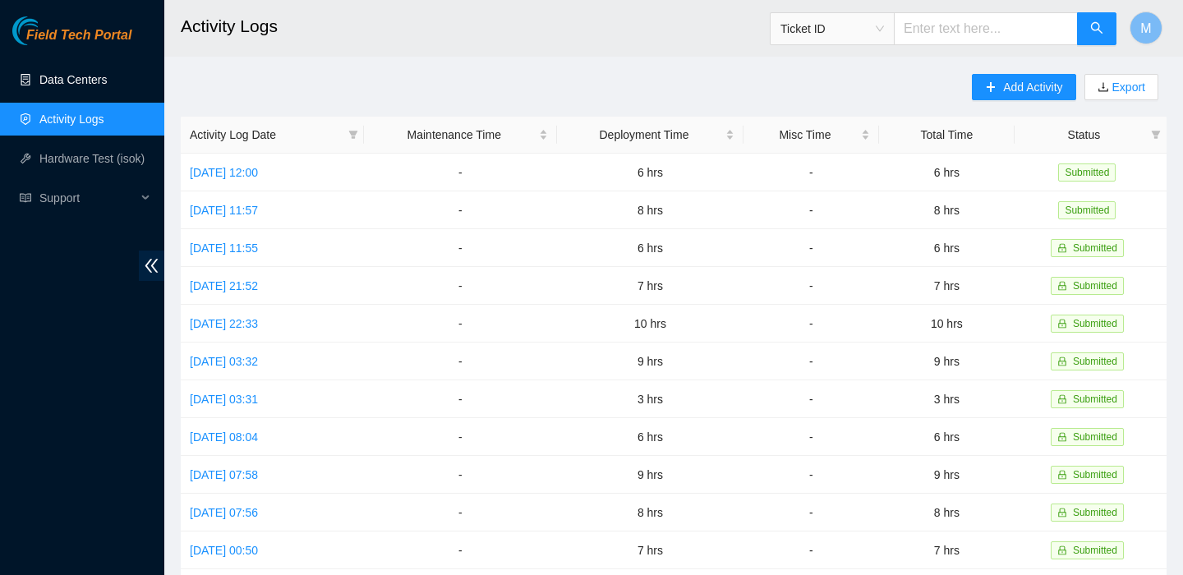
click at [63, 82] on link "Data Centers" at bounding box center [72, 79] width 67 height 13
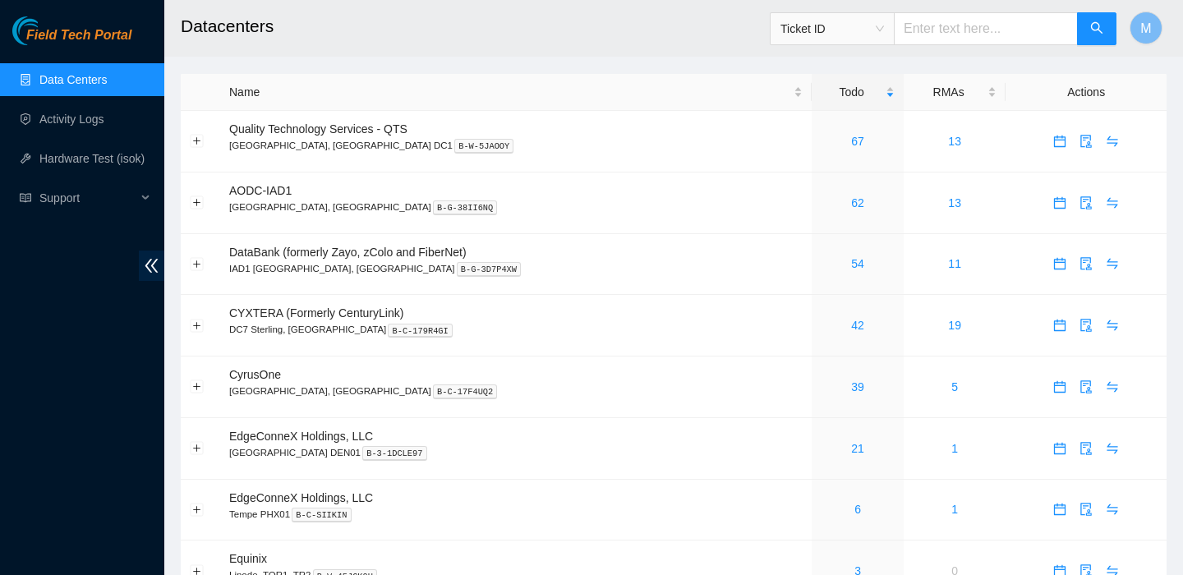
click at [107, 86] on link "Data Centers" at bounding box center [72, 79] width 67 height 13
click at [104, 113] on link "Activity Logs" at bounding box center [71, 119] width 65 height 13
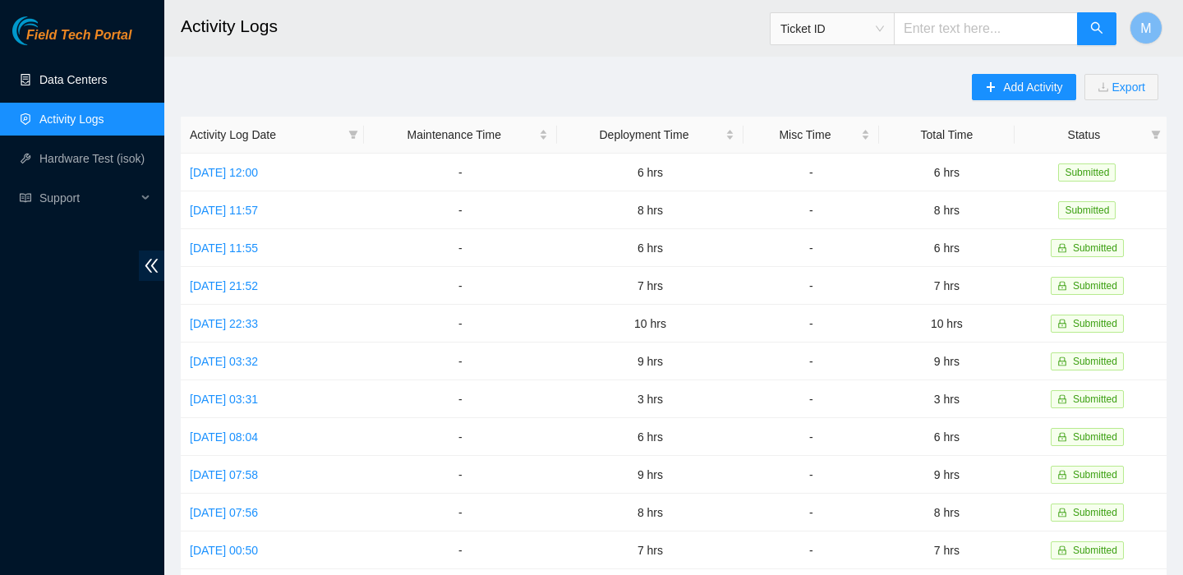
click at [93, 86] on link "Data Centers" at bounding box center [72, 79] width 67 height 13
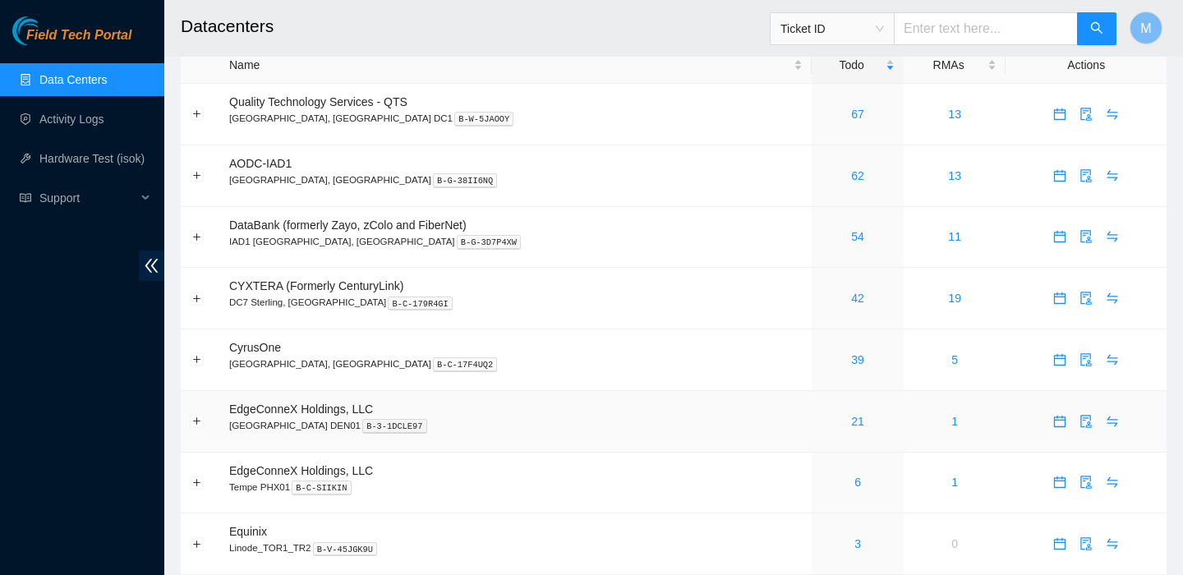
scroll to position [28, 0]
click at [851, 229] on link "54" at bounding box center [857, 235] width 13 height 13
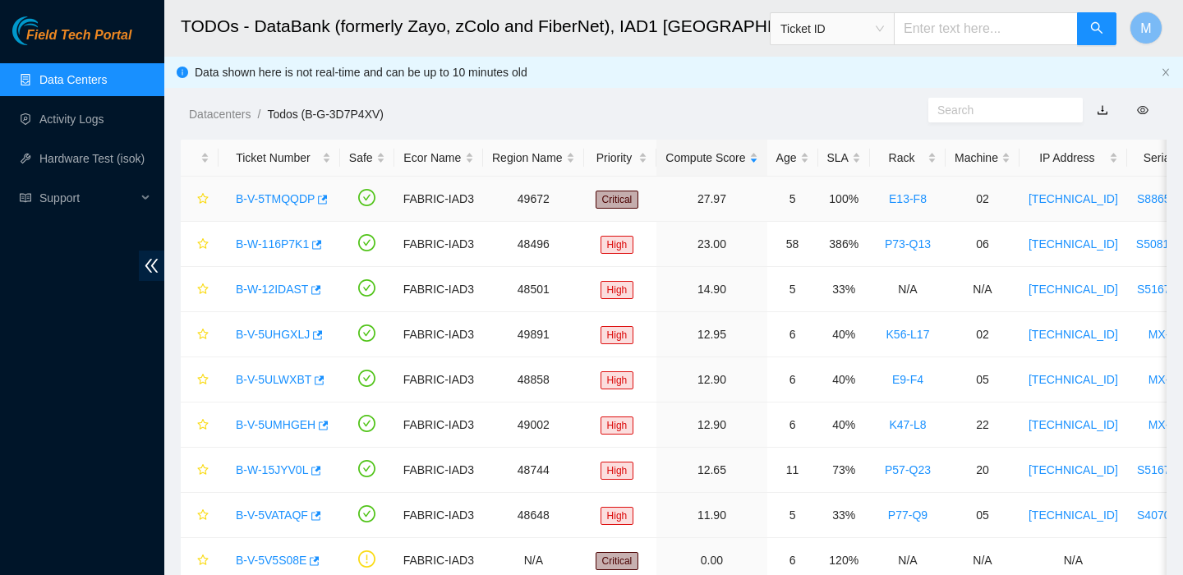
click at [266, 196] on link "B-V-5TMQQDP" at bounding box center [275, 198] width 79 height 13
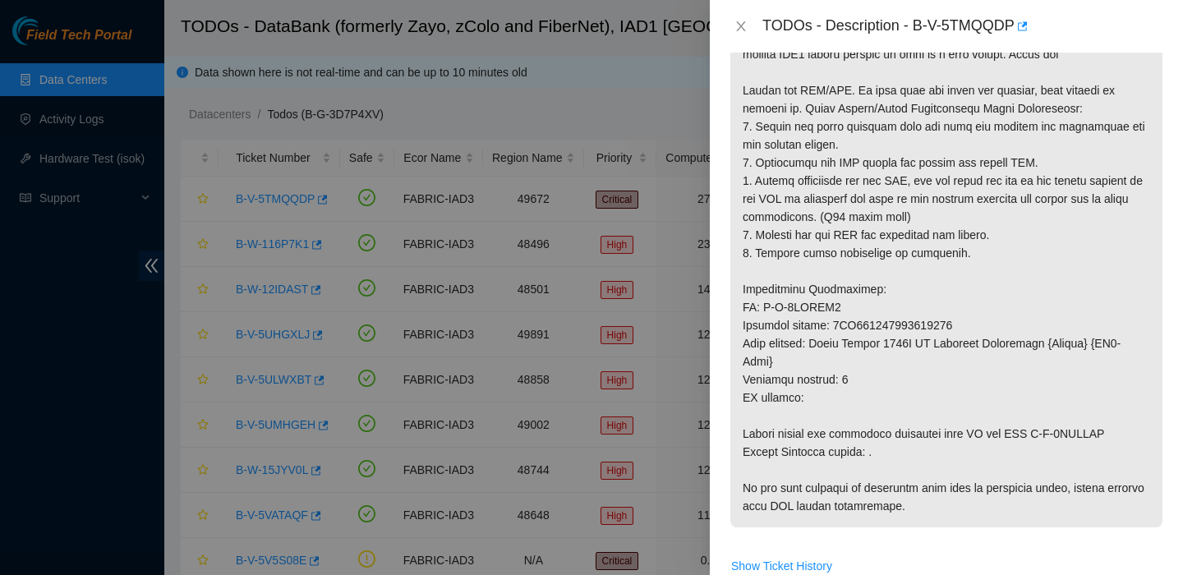
scroll to position [447, 0]
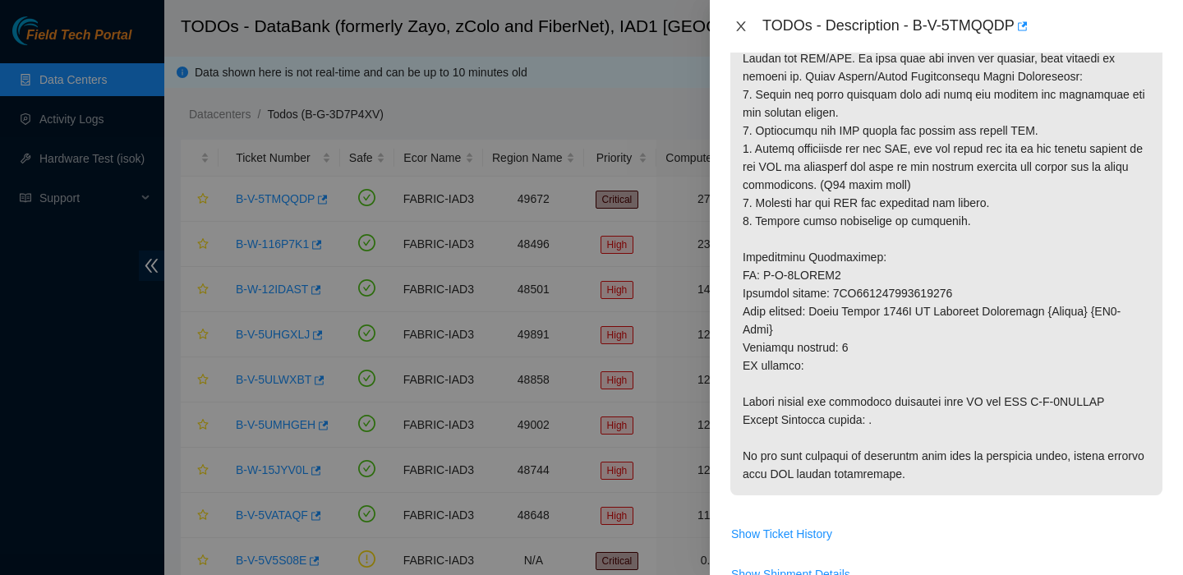
click at [739, 24] on icon "close" at bounding box center [740, 26] width 9 height 10
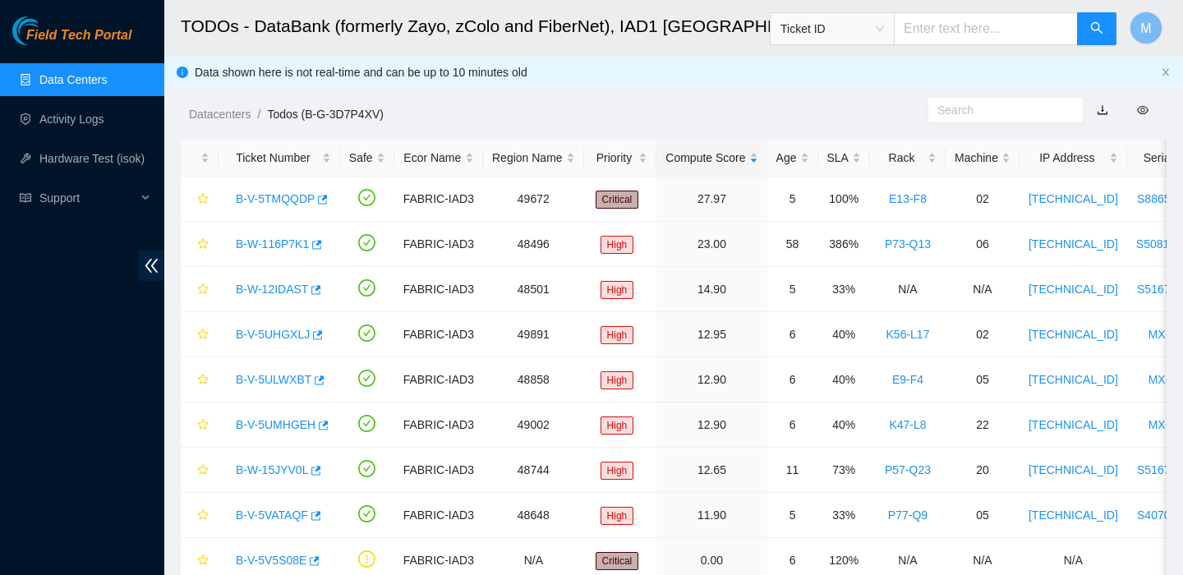
scroll to position [465, 0]
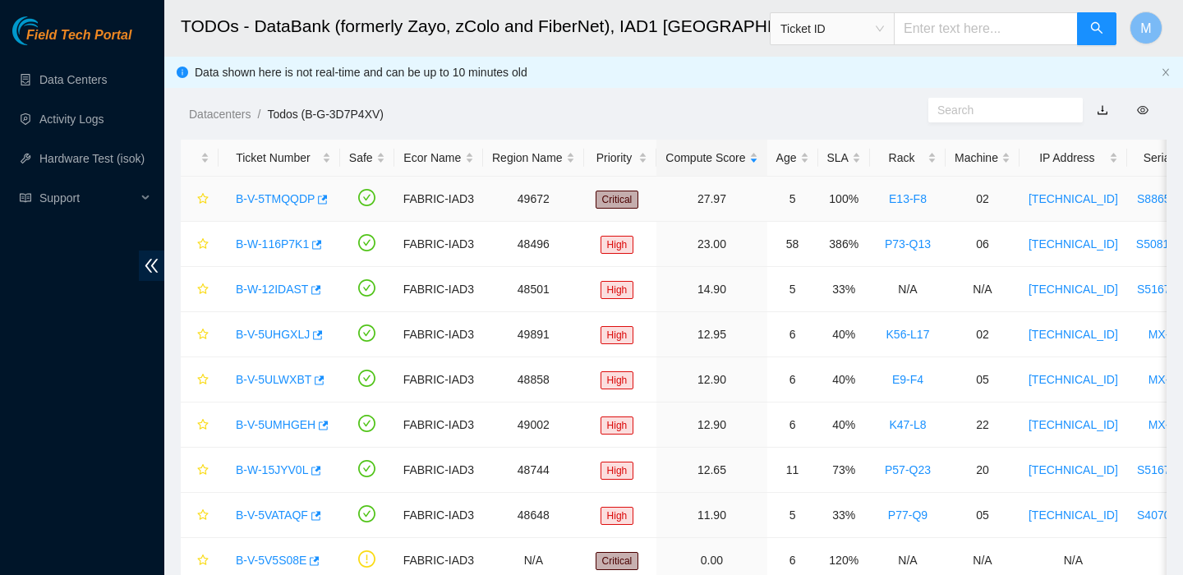
click at [302, 205] on link "B-V-5TMQQDP" at bounding box center [275, 198] width 79 height 13
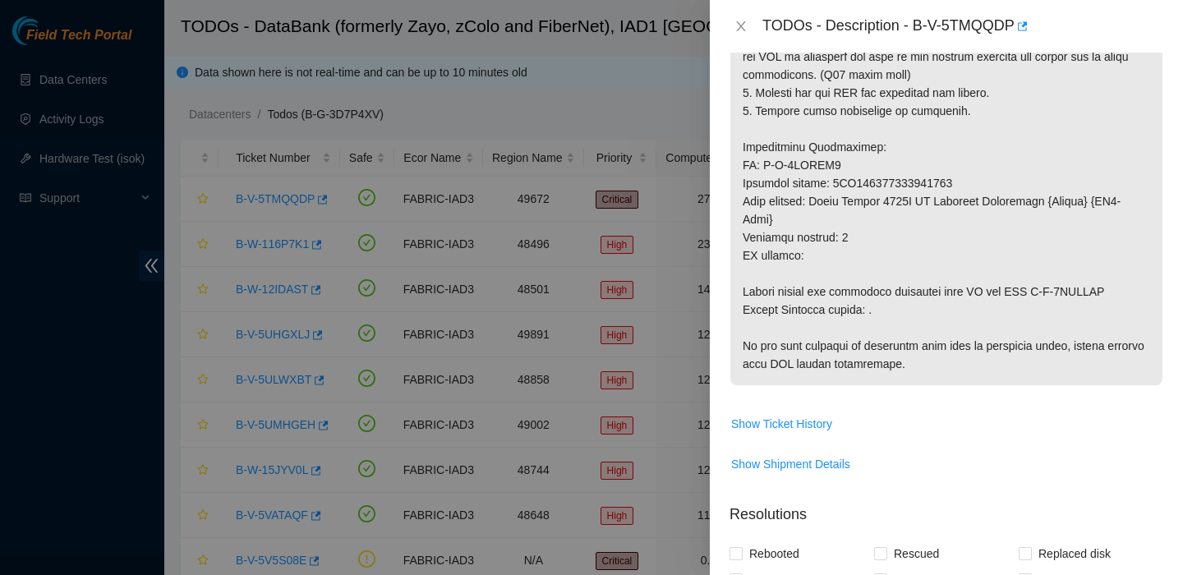
scroll to position [799, 0]
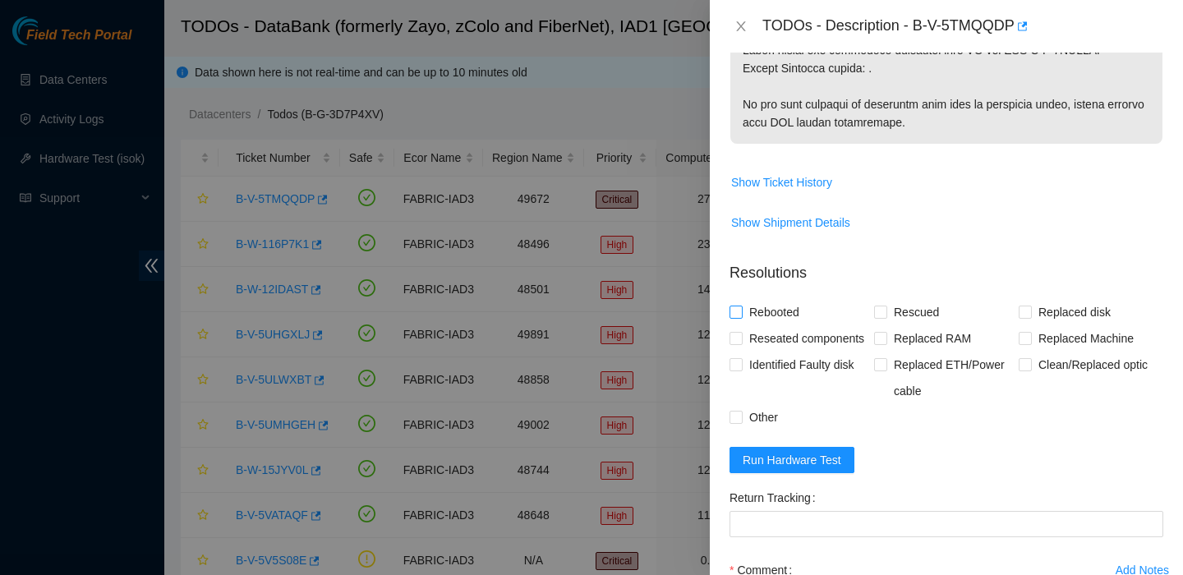
click at [777, 306] on span "Rebooted" at bounding box center [774, 312] width 63 height 26
click at [741, 306] on input "Rebooted" at bounding box center [735, 312] width 12 height 12
click at [781, 306] on span "Rebooted" at bounding box center [774, 312] width 63 height 26
click at [741, 306] on input "Rebooted" at bounding box center [735, 312] width 12 height 12
checkbox input "false"
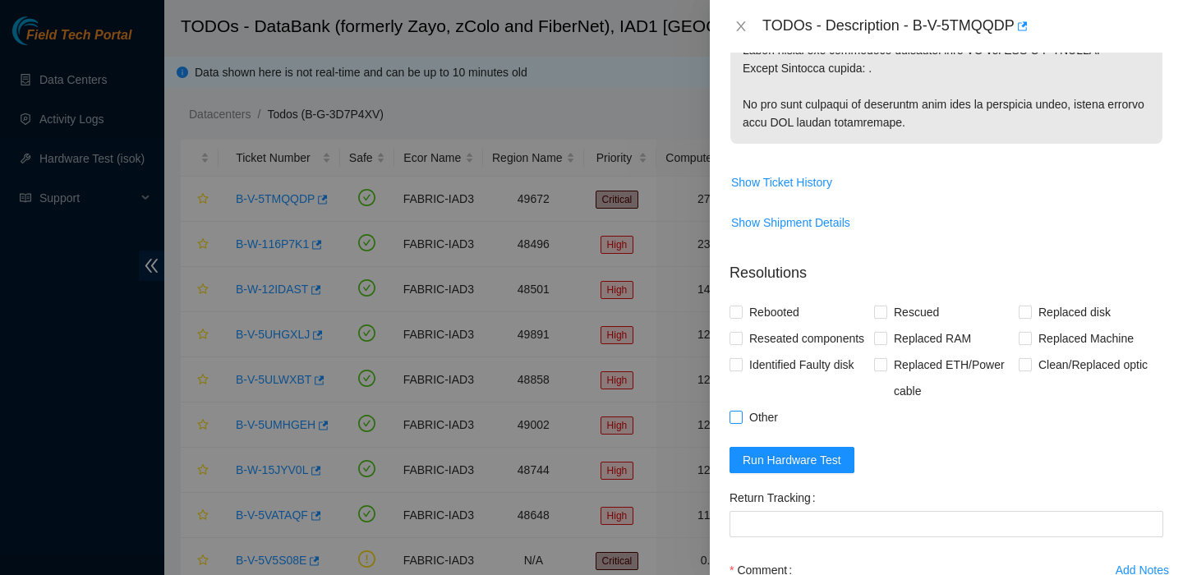
click at [770, 430] on span "Other" at bounding box center [764, 417] width 42 height 26
click at [741, 422] on input "Other" at bounding box center [735, 417] width 12 height 12
checkbox input "true"
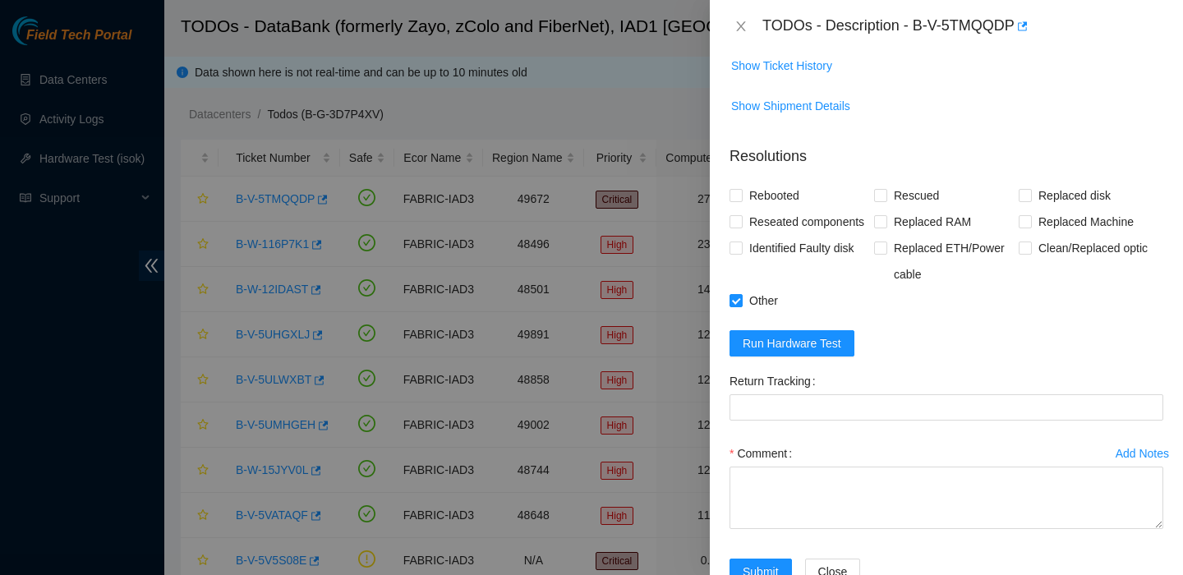
scroll to position [991, 0]
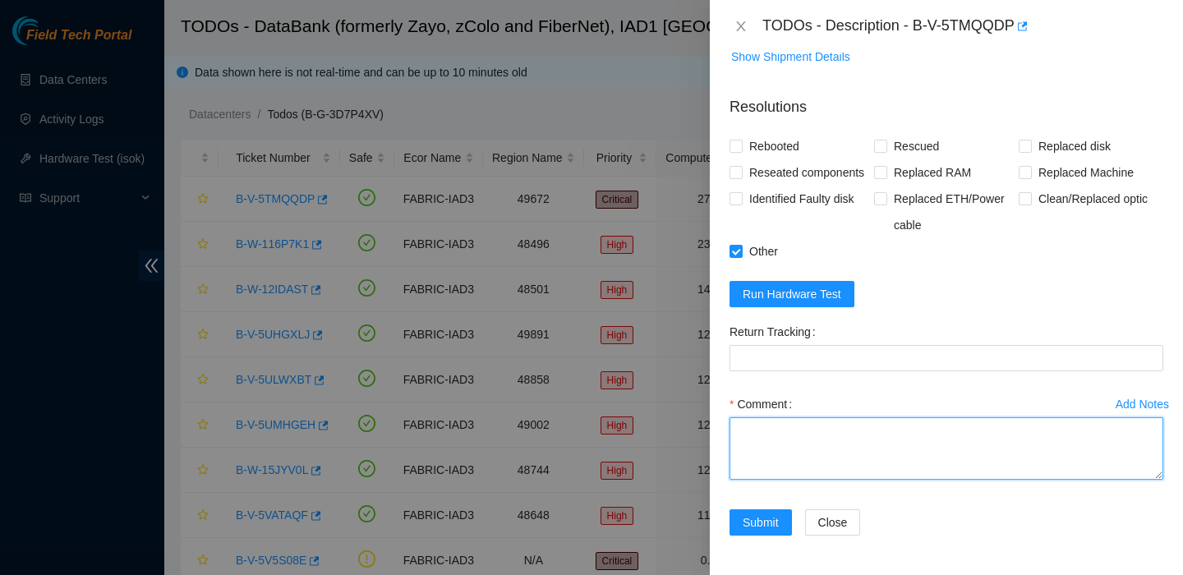
click at [772, 450] on textarea "Comment" at bounding box center [946, 448] width 434 height 62
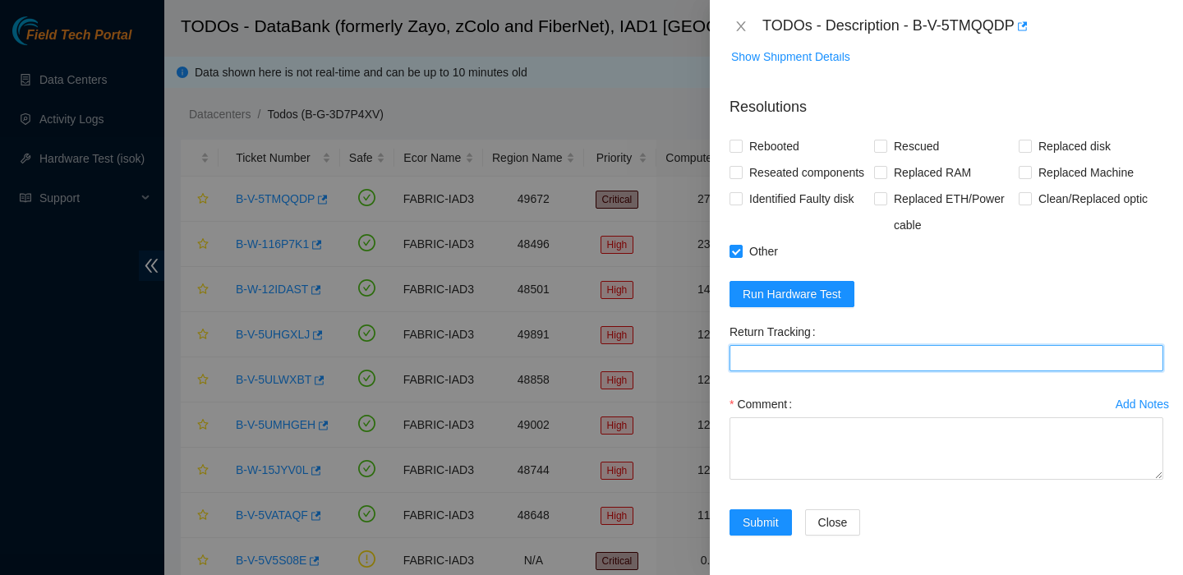
click at [819, 361] on Tracking "Return Tracking" at bounding box center [946, 358] width 434 height 26
type Tracking "1Z7AF3889077306790"
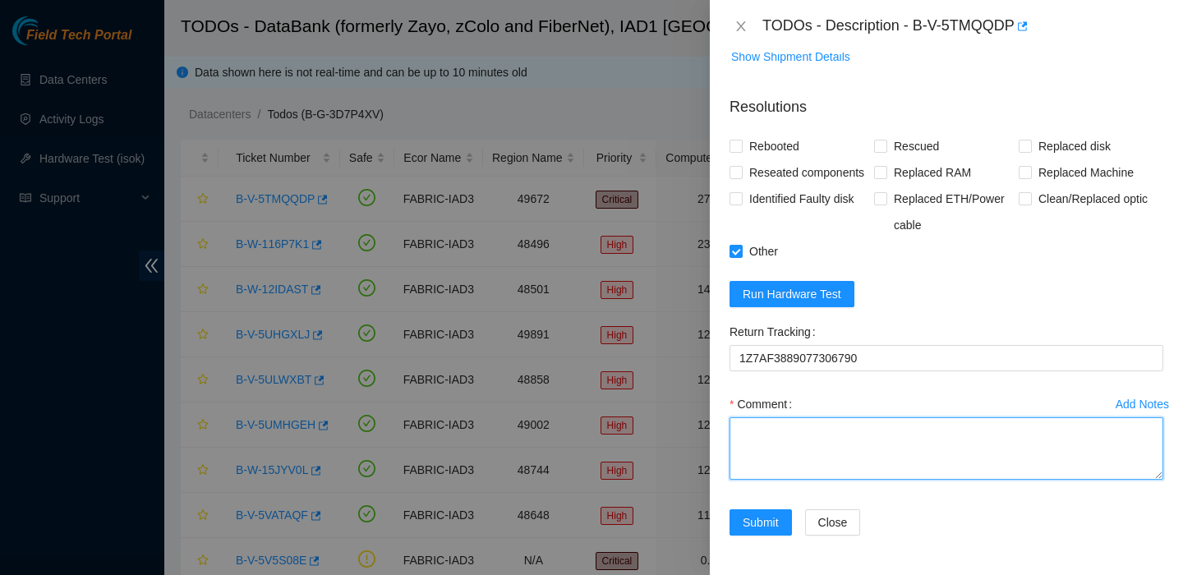
click at [833, 451] on textarea "Comment" at bounding box center [946, 448] width 434 height 62
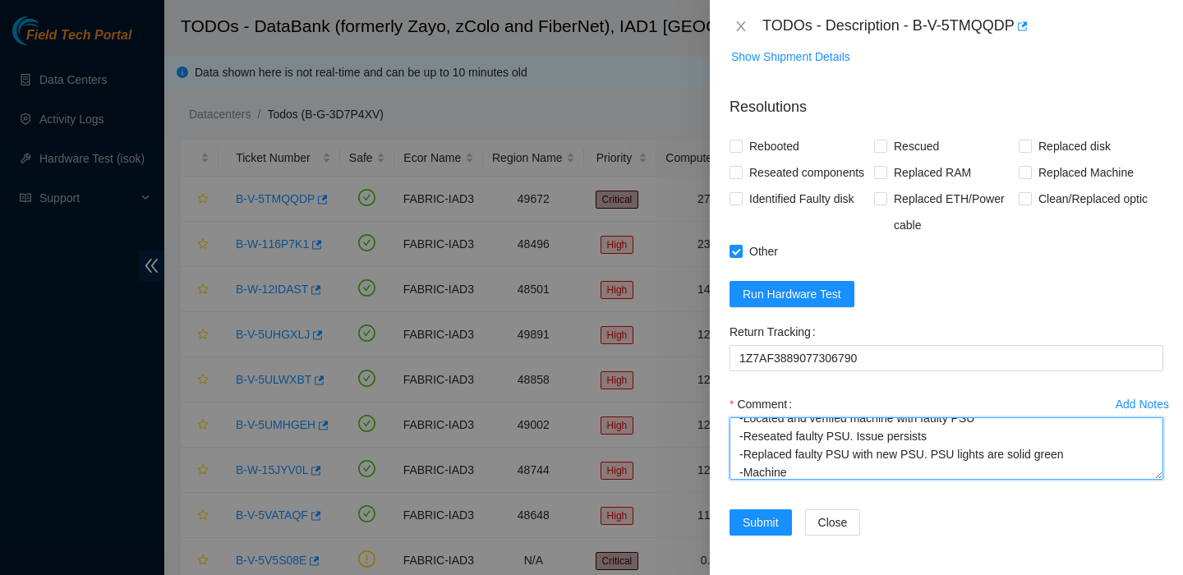
scroll to position [0, 0]
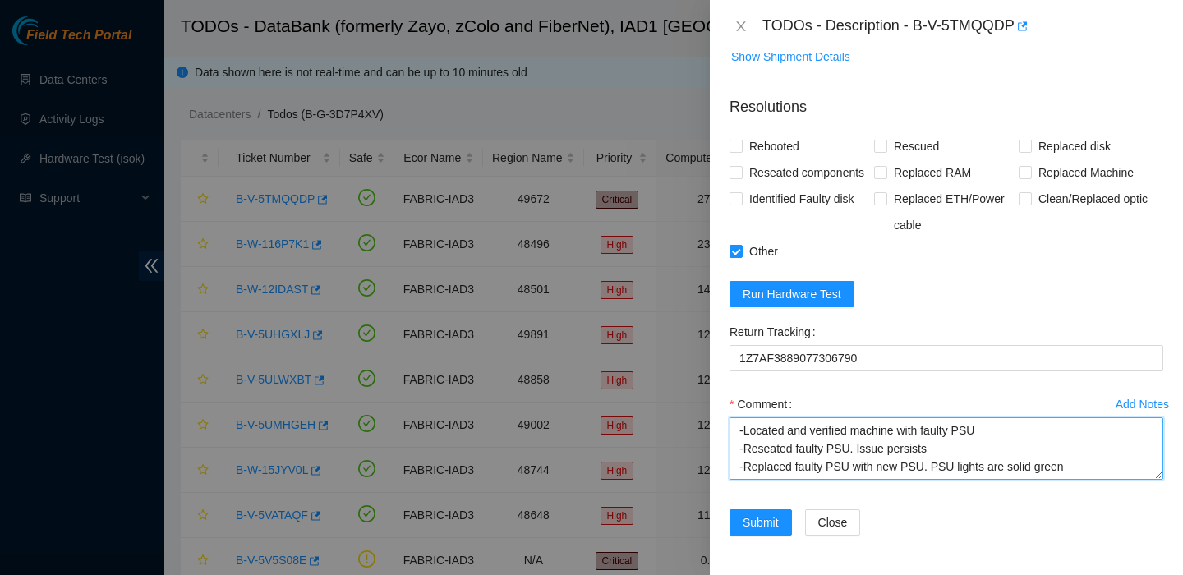
click at [1000, 435] on textarea "-Located and verified machine with faulty PSU -Reseated faulty PSU. Issue persi…" at bounding box center [946, 448] width 434 height 62
type textarea "-Located and verified machine with faulty PSU -Inspected power connectors for d…"
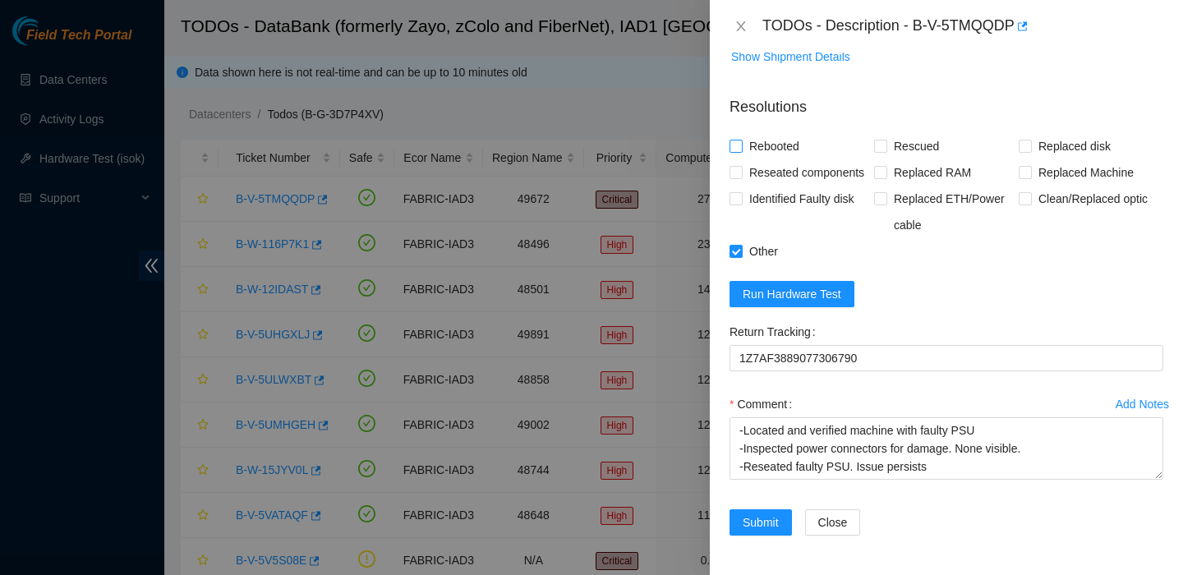
click at [766, 133] on span "Rebooted" at bounding box center [774, 146] width 63 height 26
click at [741, 140] on input "Rebooted" at bounding box center [735, 146] width 12 height 12
checkbox input "true"
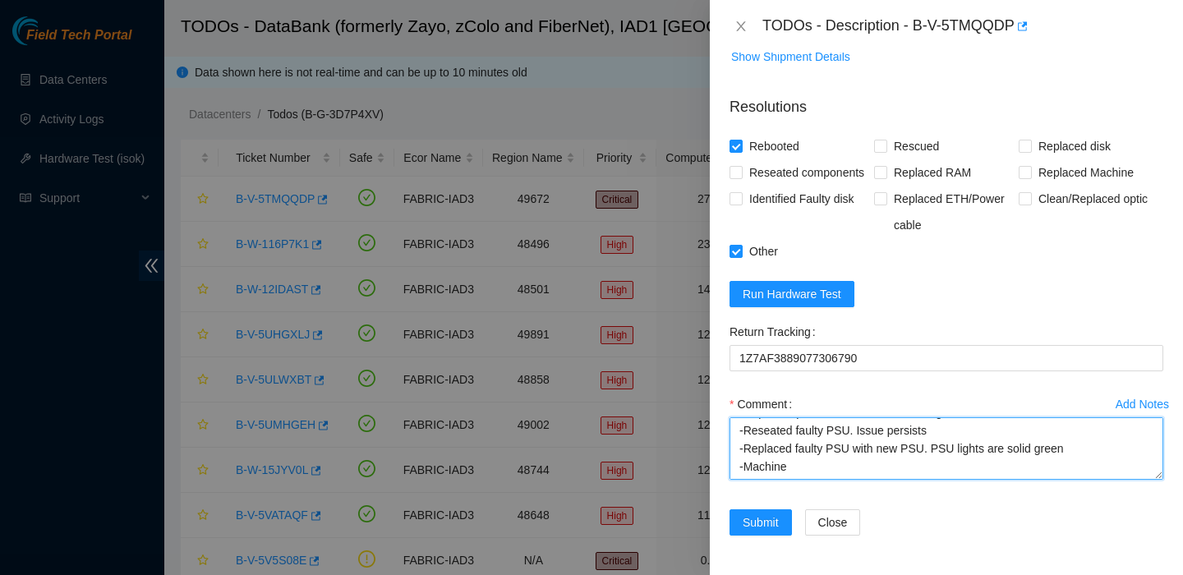
click at [803, 472] on textarea "-Located and verified machine with faulty PSU -Inspected power connectors for d…" at bounding box center [946, 448] width 434 height 62
type textarea "-Located and verified machine with faulty PSU -Inspected power connectors for d…"
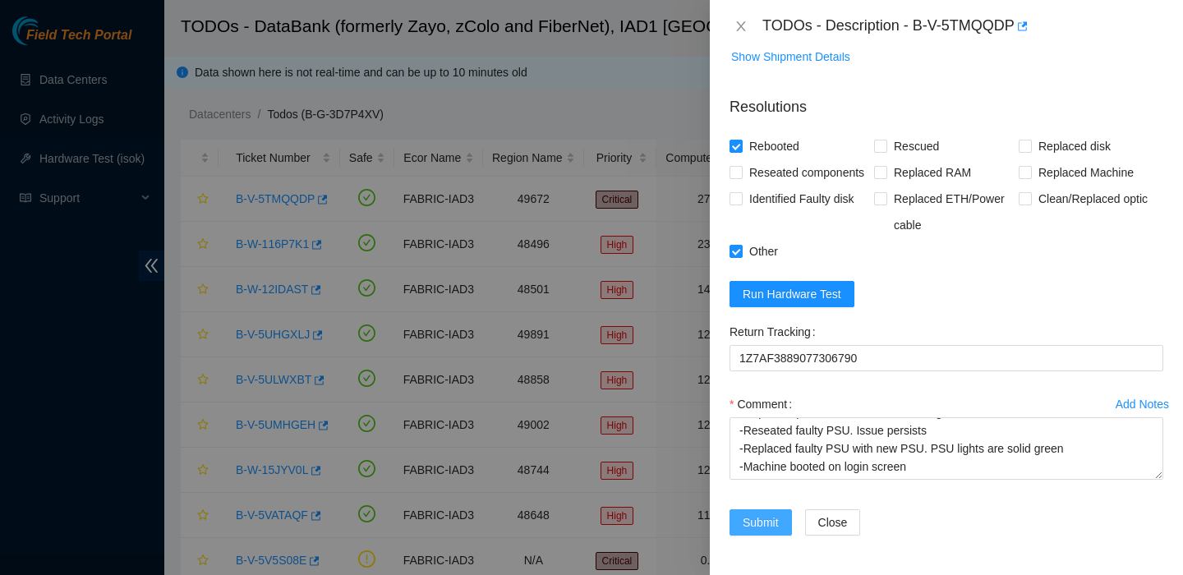
click at [776, 515] on span "Submit" at bounding box center [761, 522] width 36 height 18
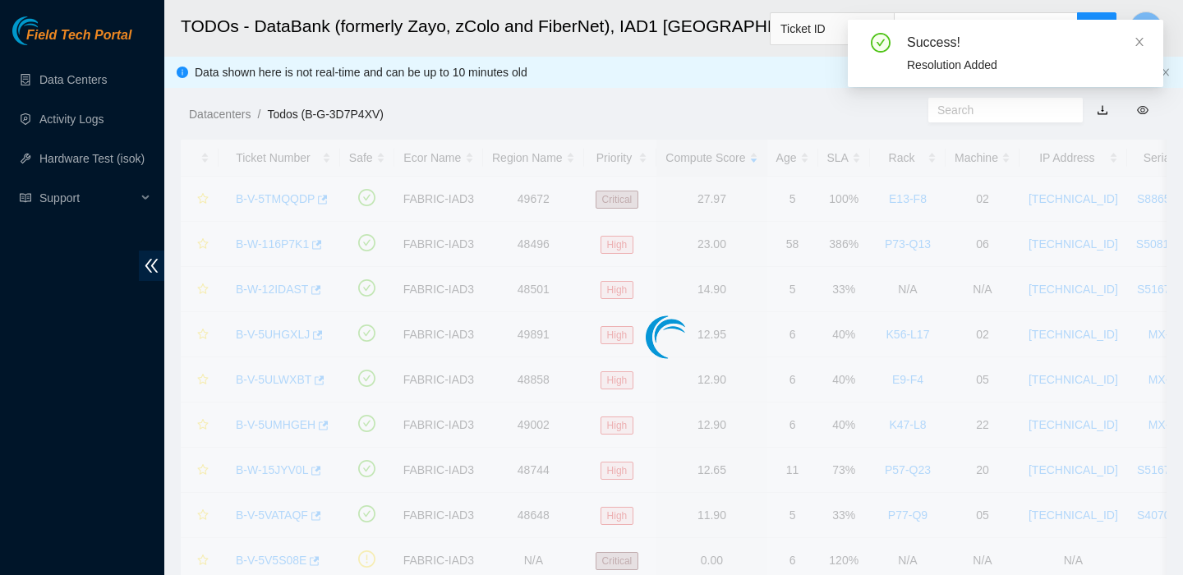
scroll to position [430, 0]
